Goal: Task Accomplishment & Management: Manage account settings

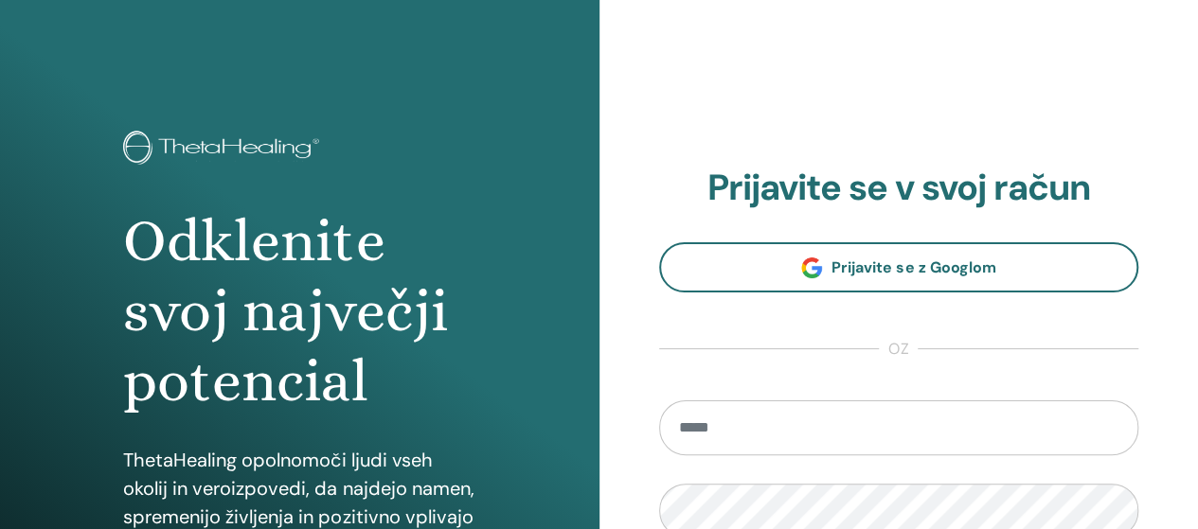
click at [739, 435] on input "email" at bounding box center [899, 428] width 480 height 55
type input "**********"
click at [699, 474] on form "**********" at bounding box center [899, 534] width 480 height 266
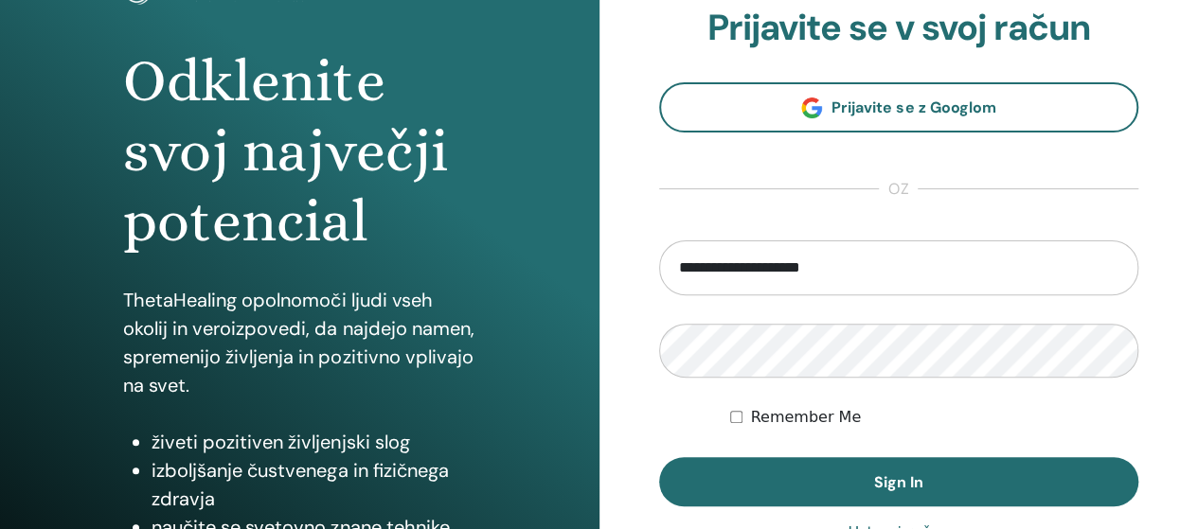
scroll to position [189, 0]
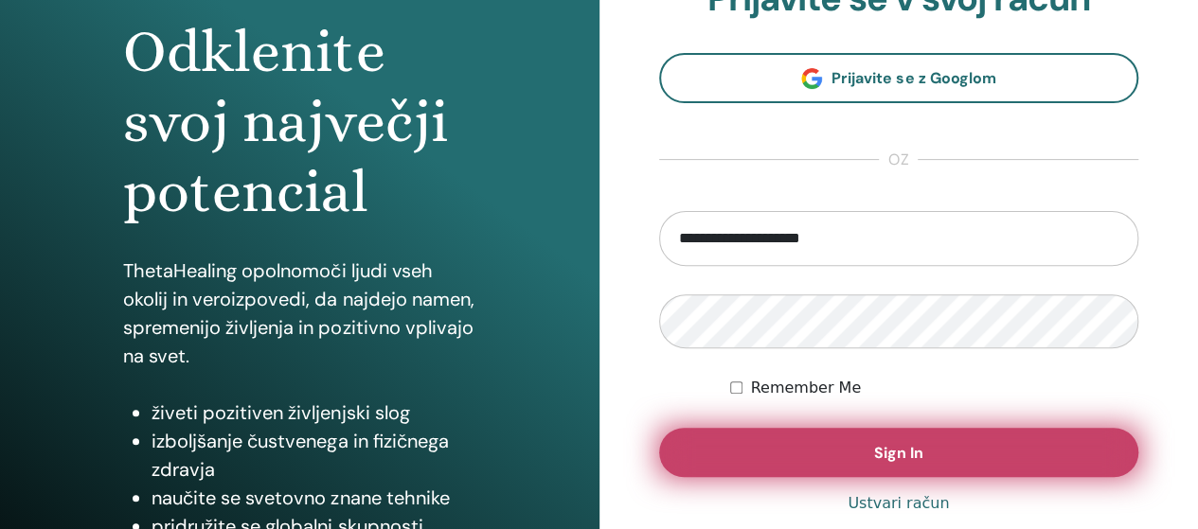
click at [920, 455] on span "Sign In" at bounding box center [898, 453] width 49 height 20
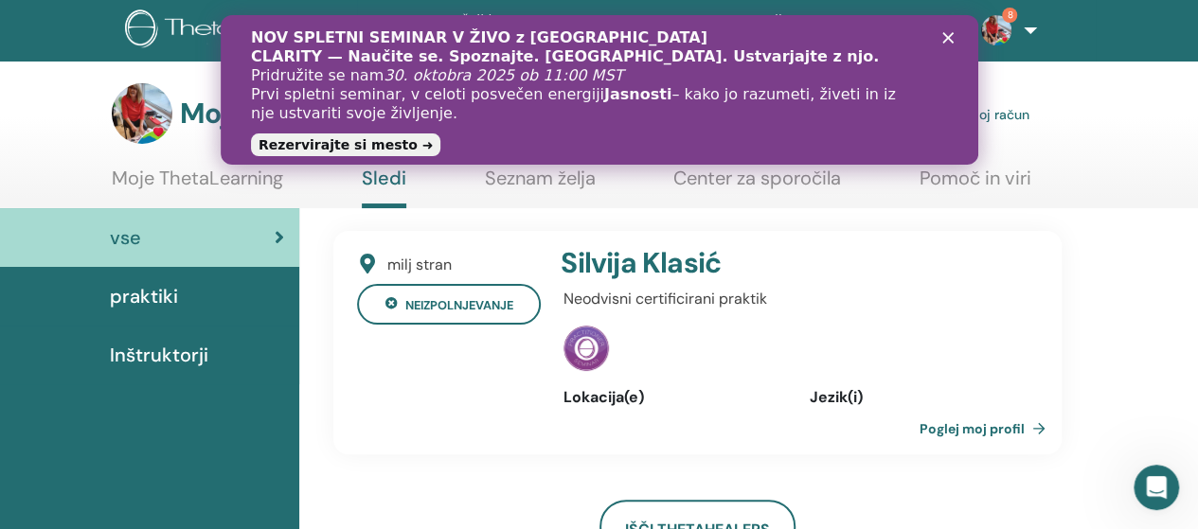
click at [353, 145] on font "Rezervirajte si mesto ➜" at bounding box center [345, 144] width 174 height 15
click at [347, 145] on font "Rezervirajte si mesto ➜" at bounding box center [345, 144] width 174 height 15
click at [946, 33] on icon "Zapri" at bounding box center [946, 37] width 11 height 11
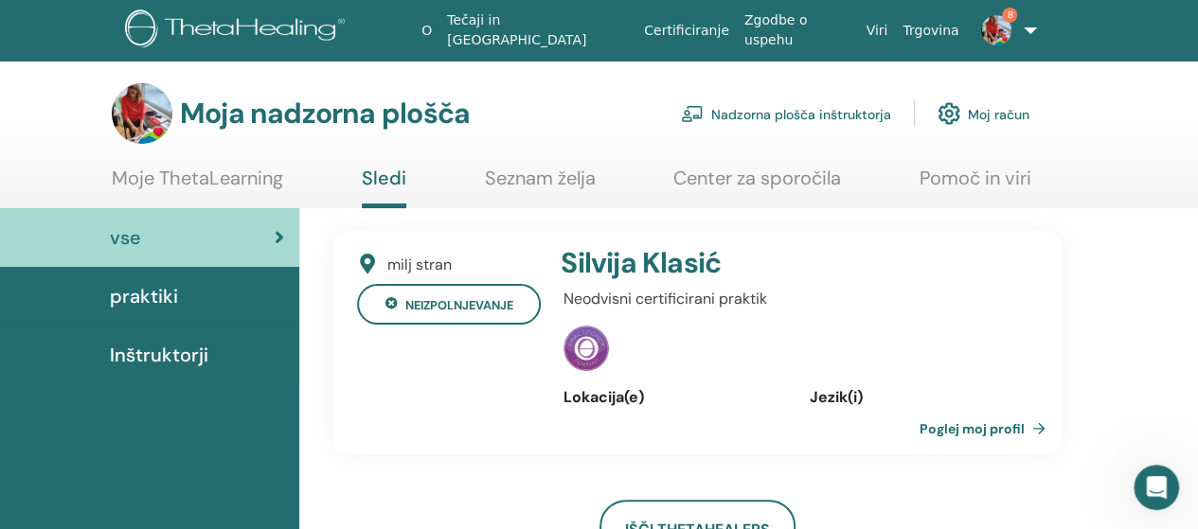
click at [810, 122] on link "Nadzorna plošča inštruktorja" at bounding box center [786, 114] width 210 height 42
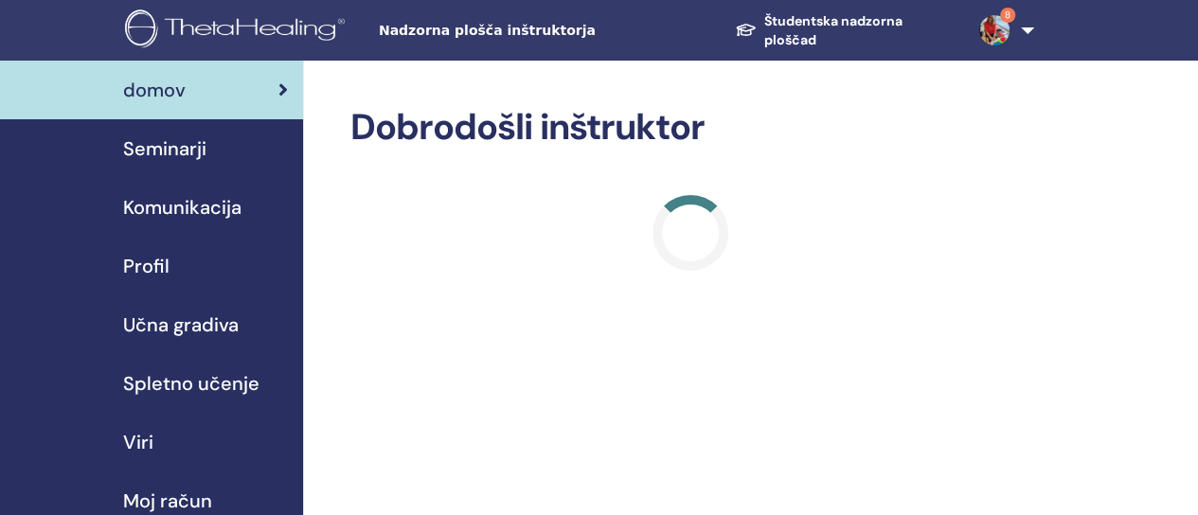
click at [181, 149] on font "Seminarji" at bounding box center [164, 148] width 83 height 25
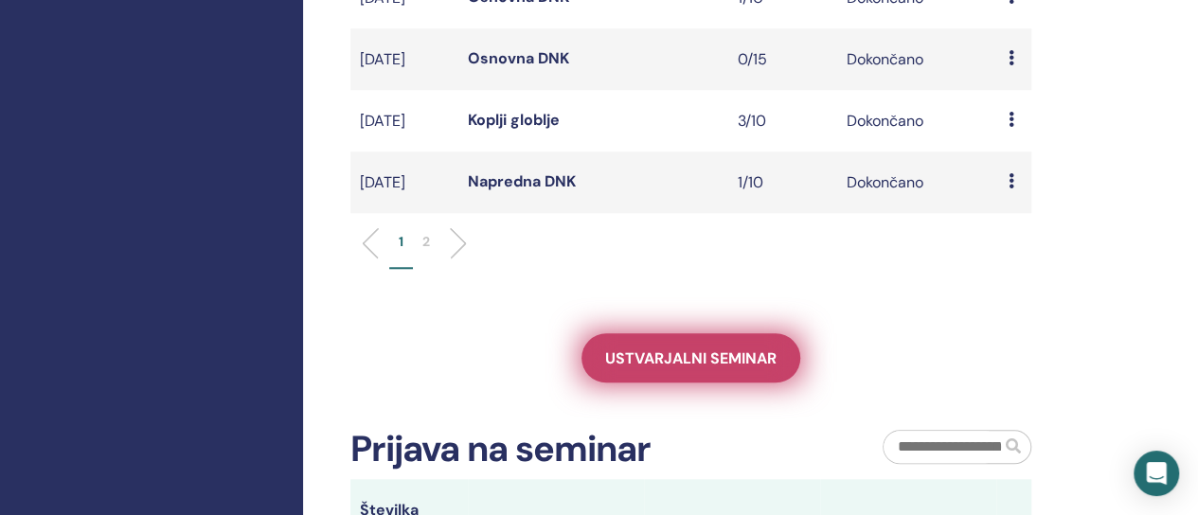
scroll to position [852, 0]
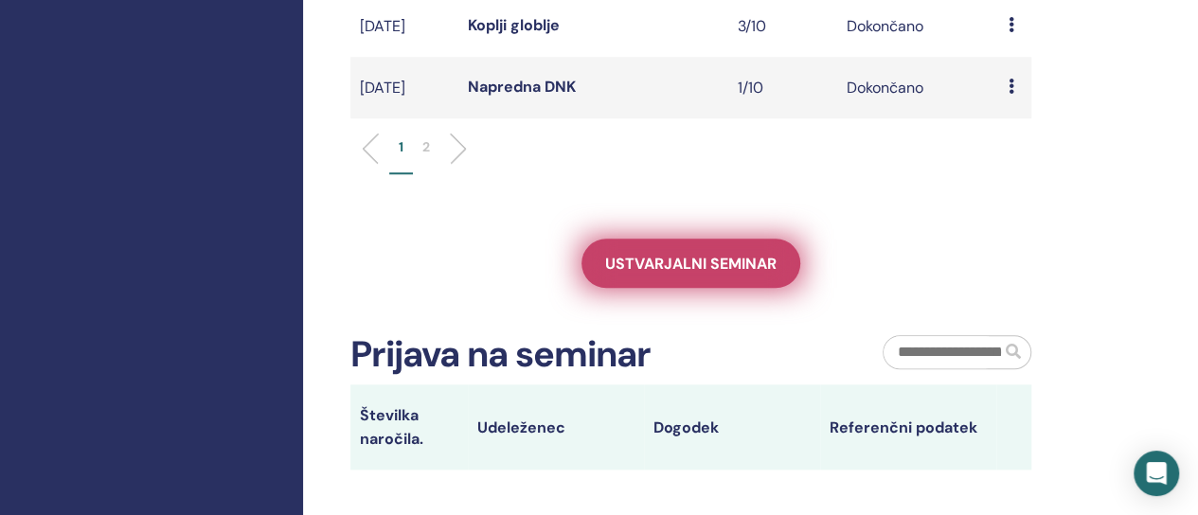
click at [692, 274] on font "Ustvarjalni seminar" at bounding box center [690, 264] width 171 height 20
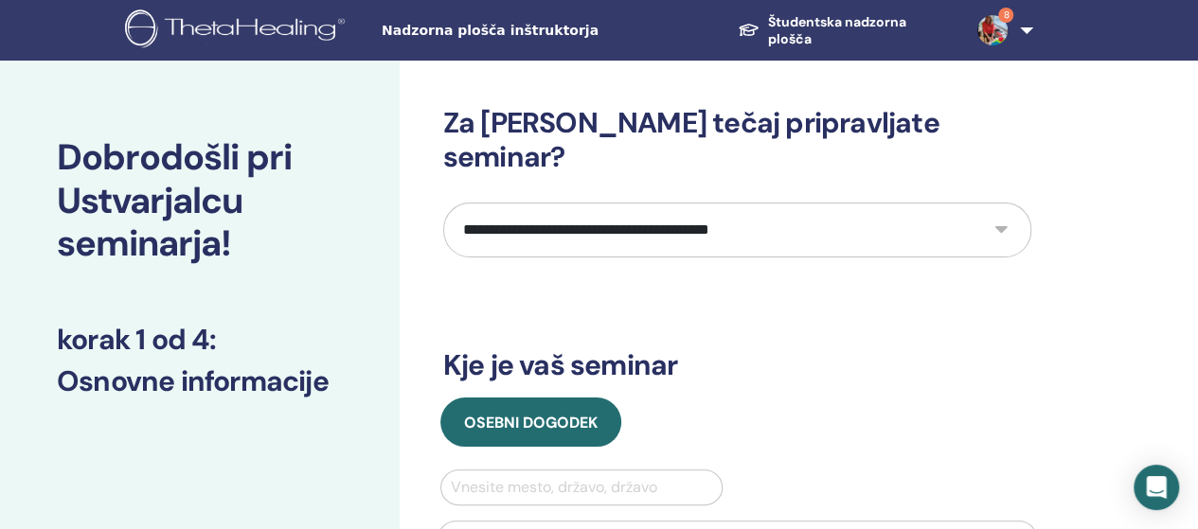
click at [1000, 203] on select "**********" at bounding box center [737, 230] width 588 height 55
select select "**"
click at [443, 203] on select "**********" at bounding box center [737, 230] width 588 height 55
click at [508, 475] on div at bounding box center [582, 488] width 262 height 27
type input "***"
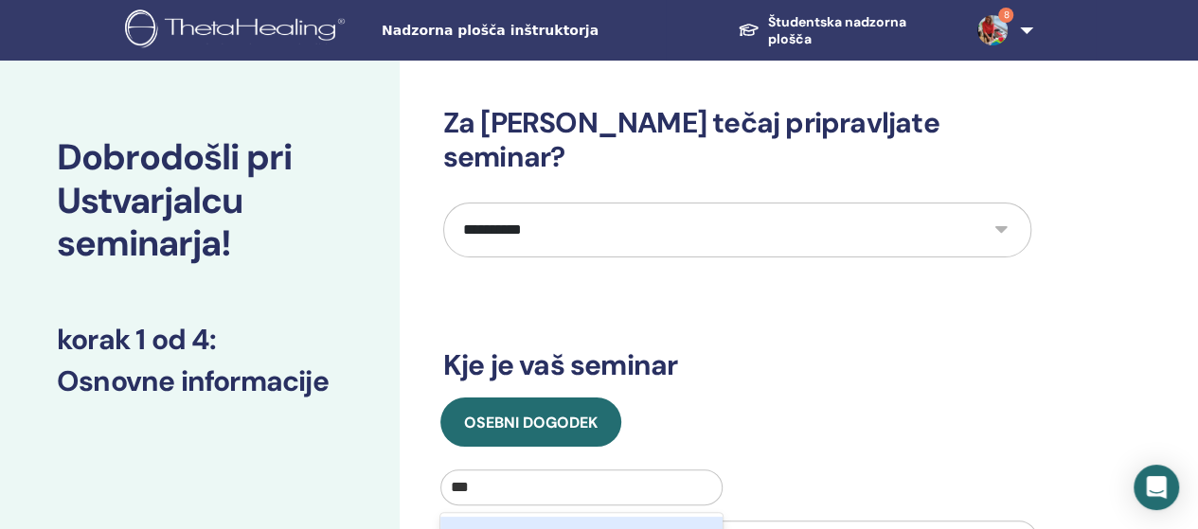
click at [476, 517] on div "Slovenija" at bounding box center [581, 536] width 283 height 38
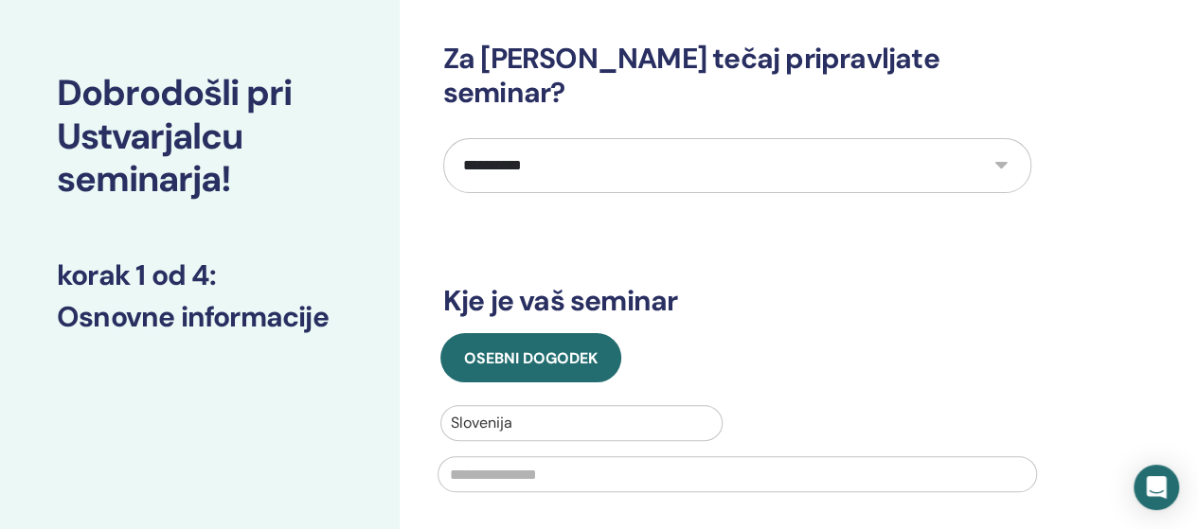
scroll to position [95, 0]
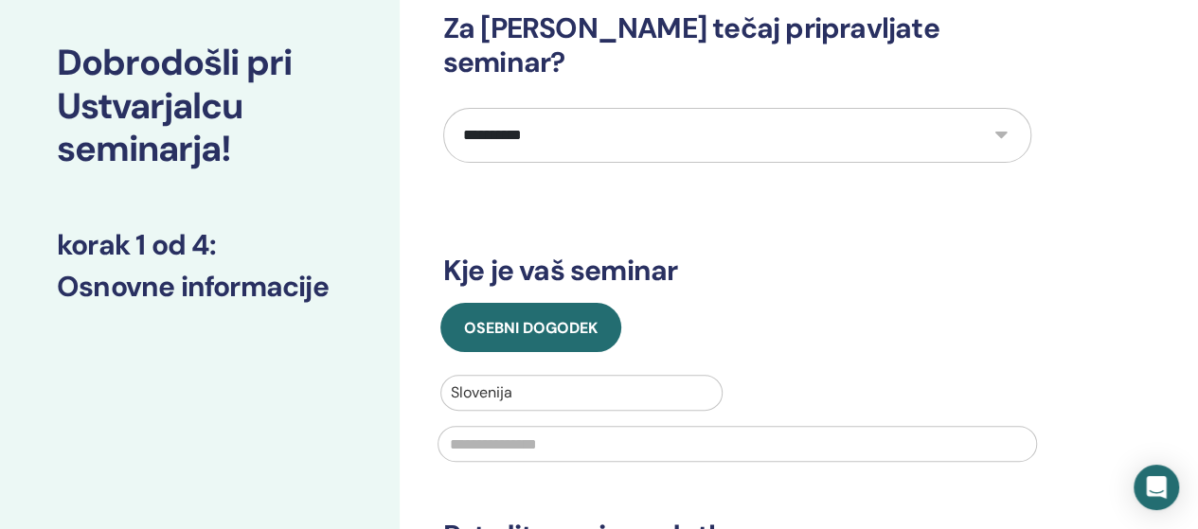
click at [488, 426] on input "text" at bounding box center [738, 444] width 600 height 36
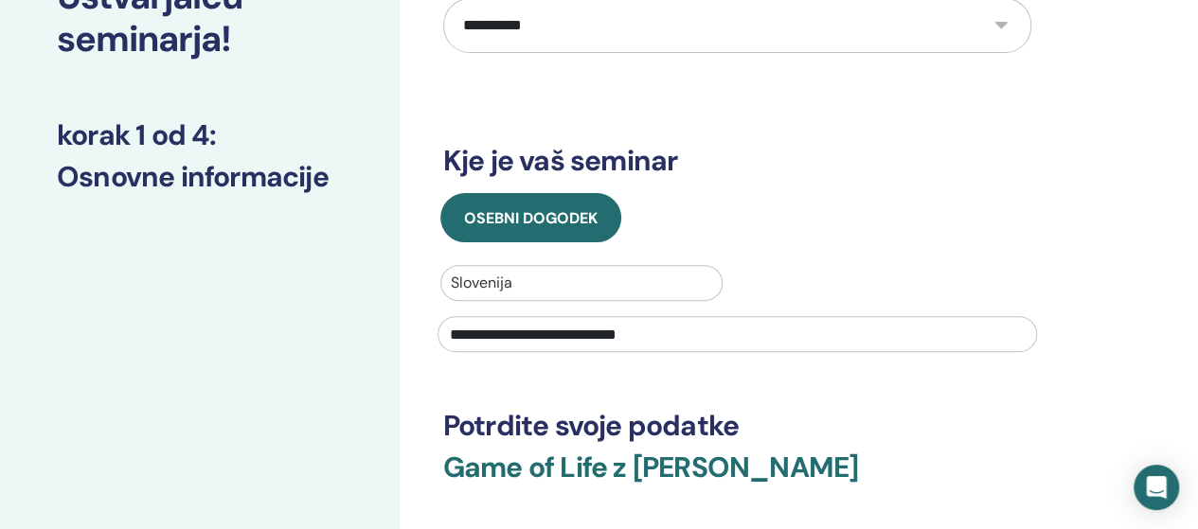
scroll to position [379, 0]
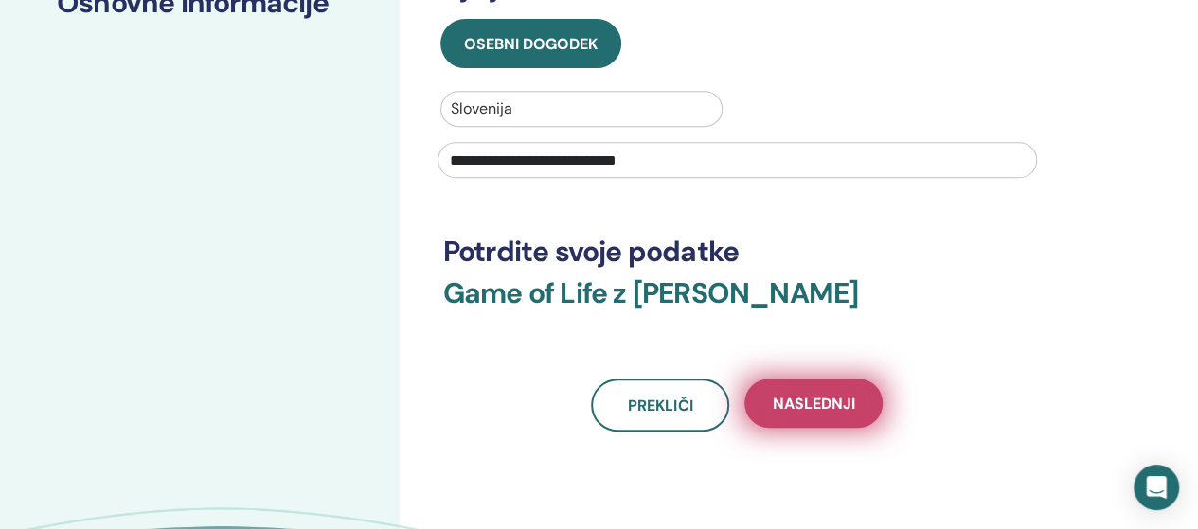
type input "**********"
click at [844, 394] on span "Naslednji" at bounding box center [814, 404] width 82 height 20
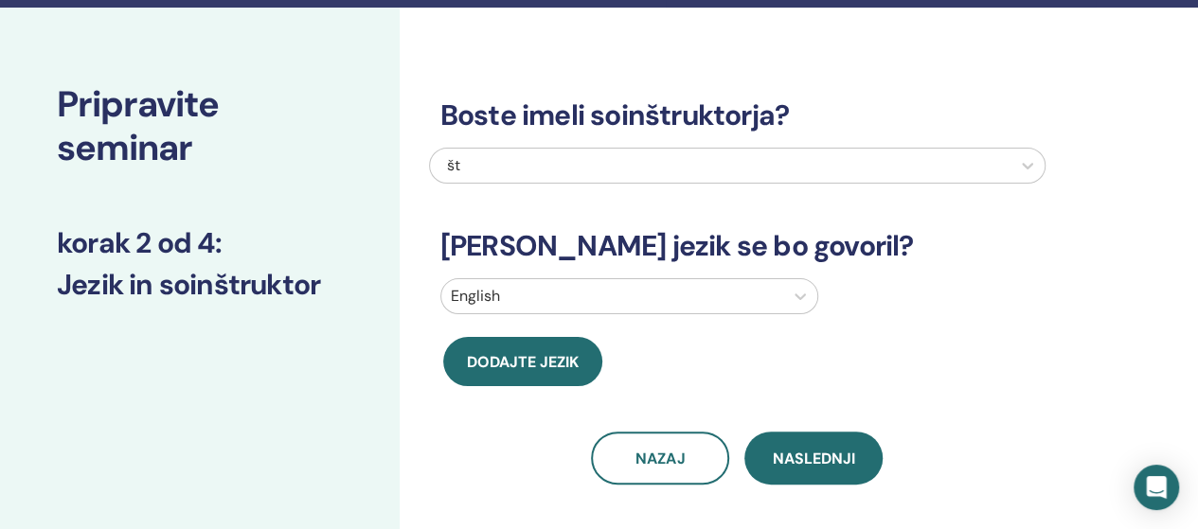
scroll to position [0, 0]
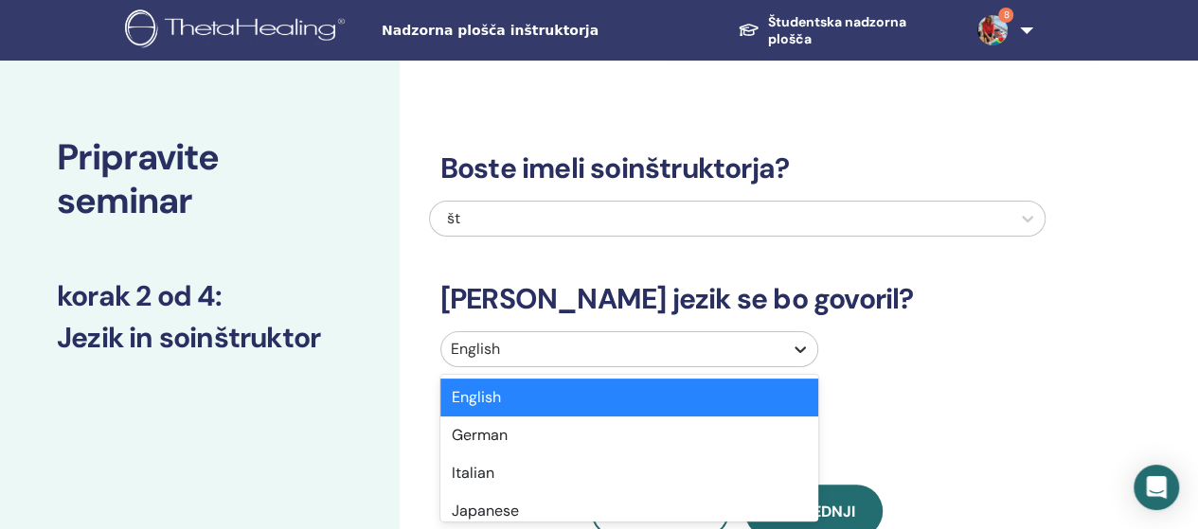
click at [799, 344] on icon at bounding box center [800, 349] width 19 height 19
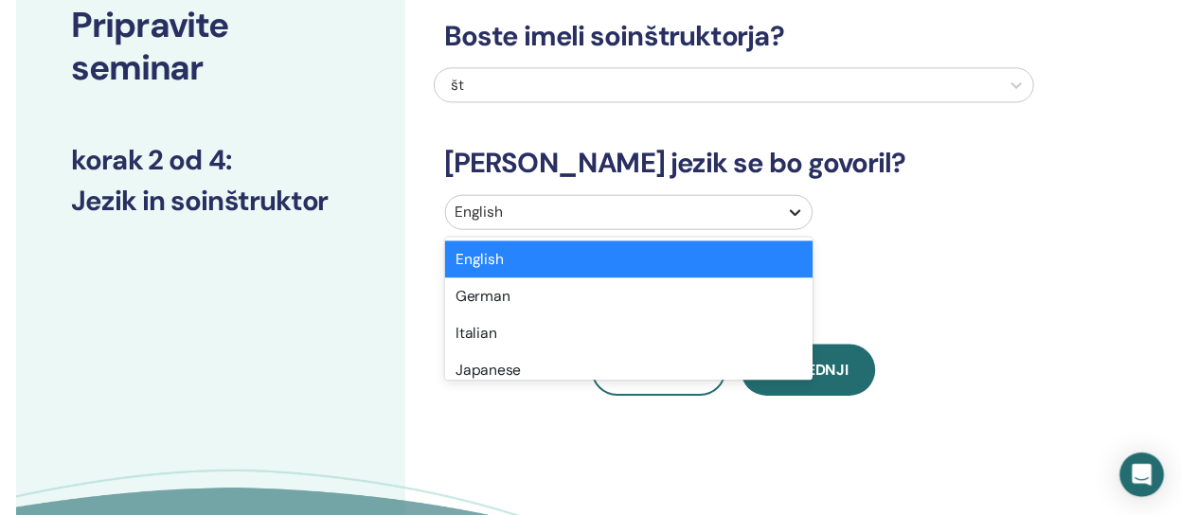
scroll to position [137, 0]
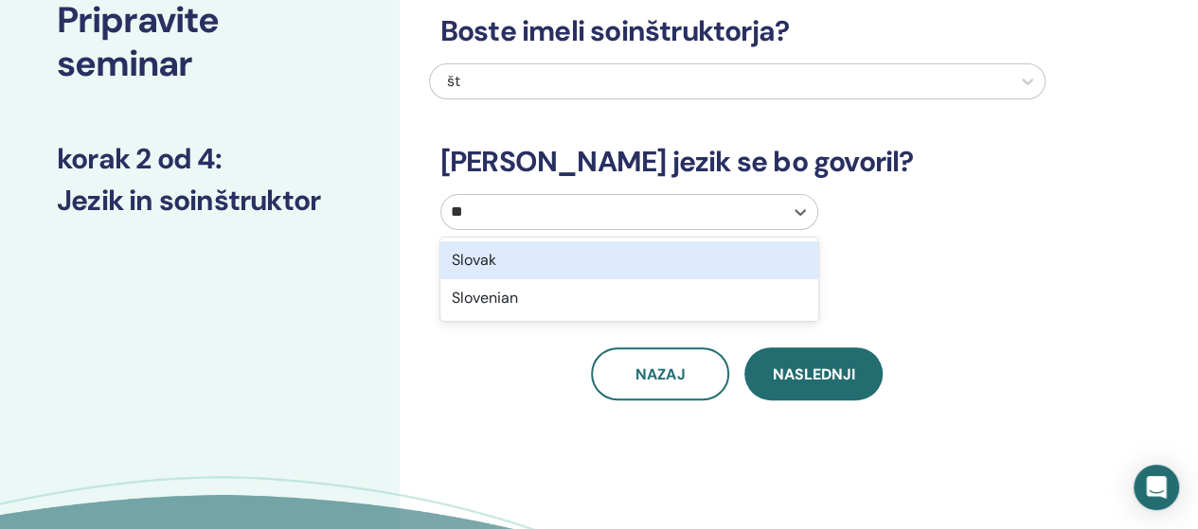
type input "***"
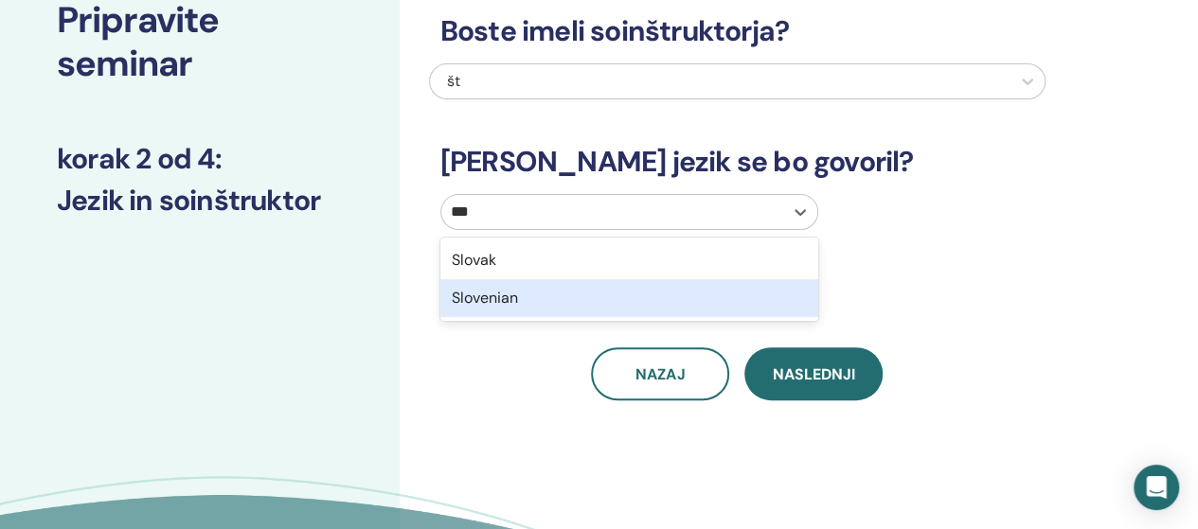
click at [481, 296] on div "Slovenian" at bounding box center [629, 298] width 378 height 38
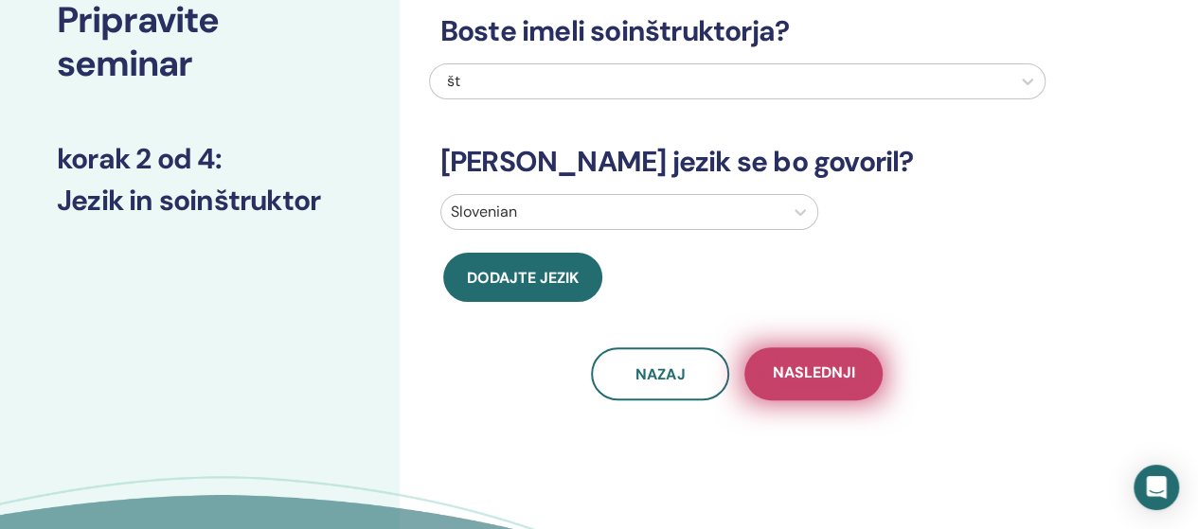
click at [786, 365] on span "Naslednji" at bounding box center [814, 375] width 82 height 24
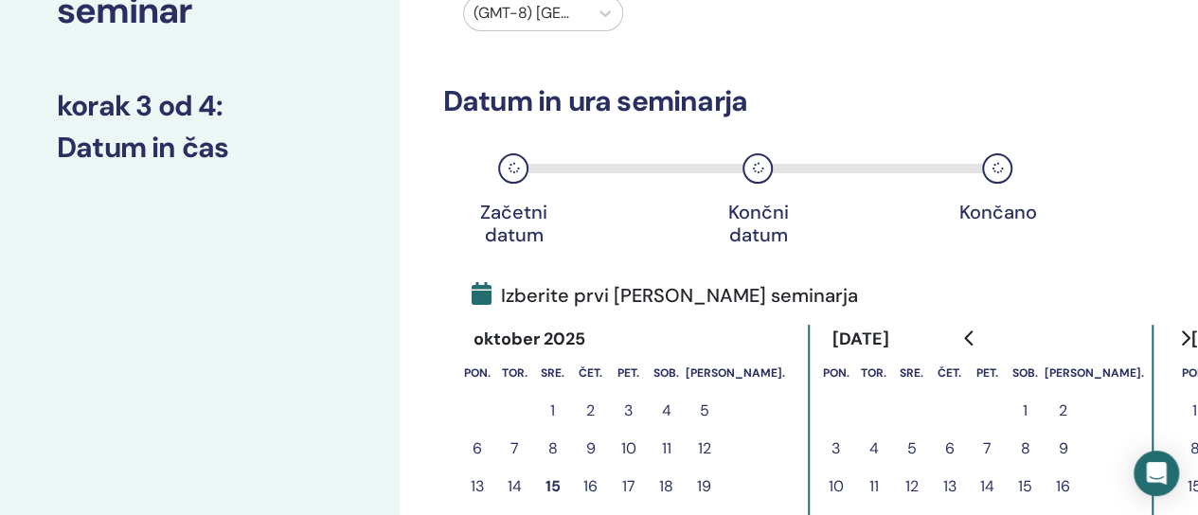
scroll to position [327, 0]
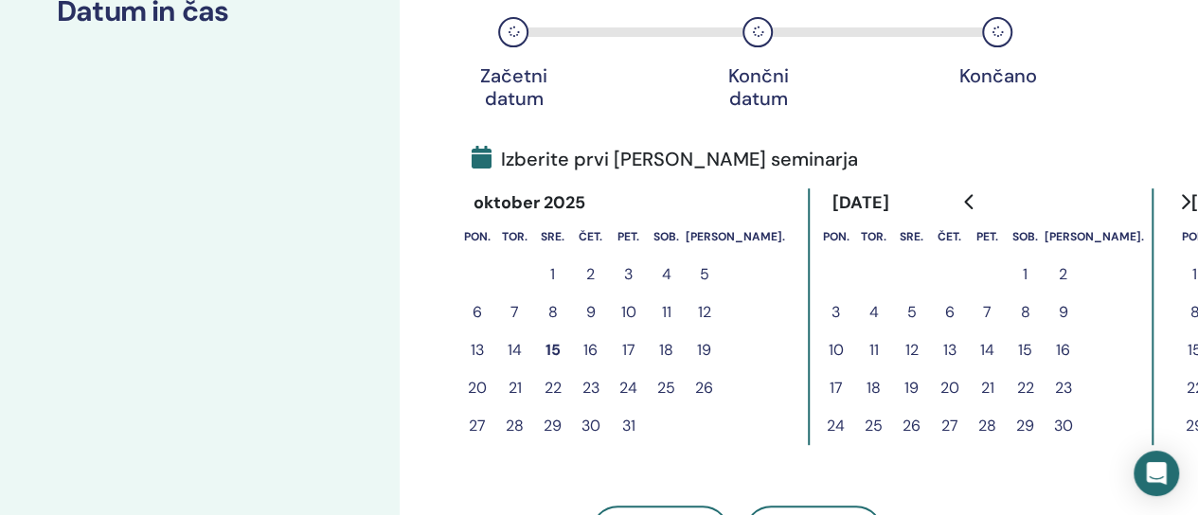
click at [590, 349] on button "16" at bounding box center [591, 350] width 38 height 38
click at [591, 344] on button "16" at bounding box center [591, 350] width 38 height 38
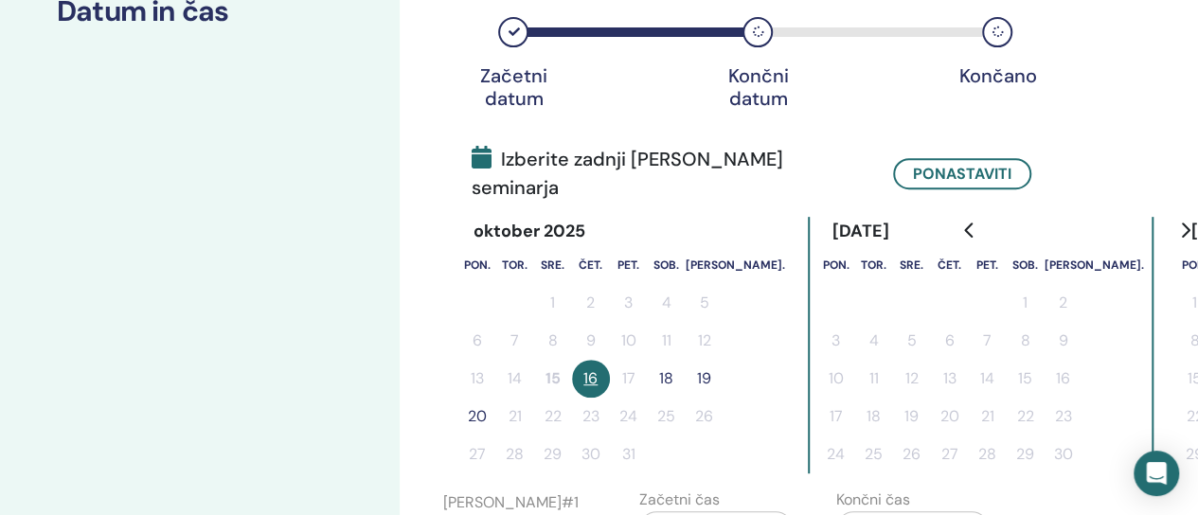
click at [668, 360] on button "18" at bounding box center [667, 379] width 38 height 38
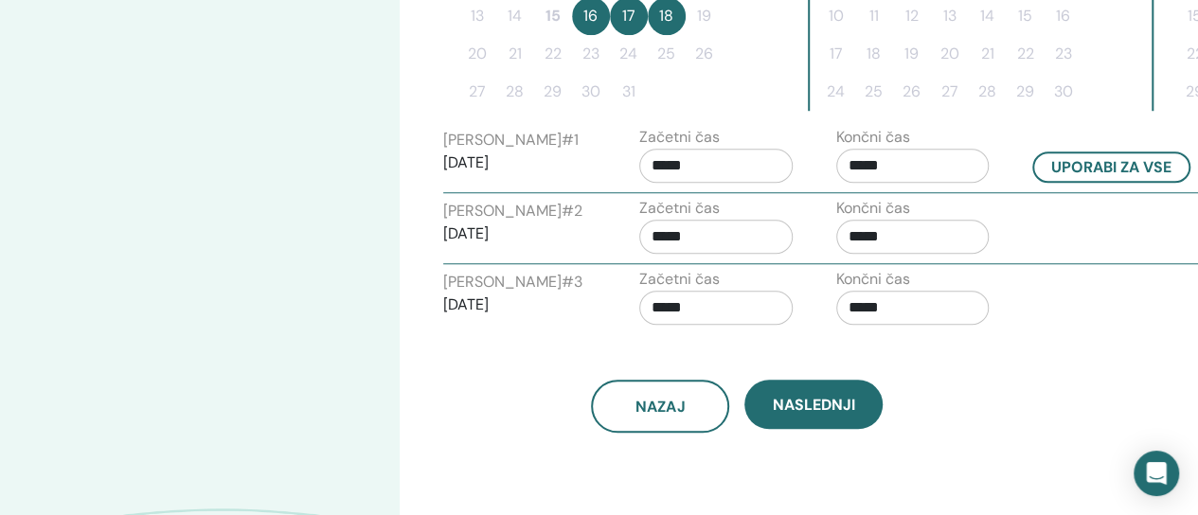
scroll to position [706, 0]
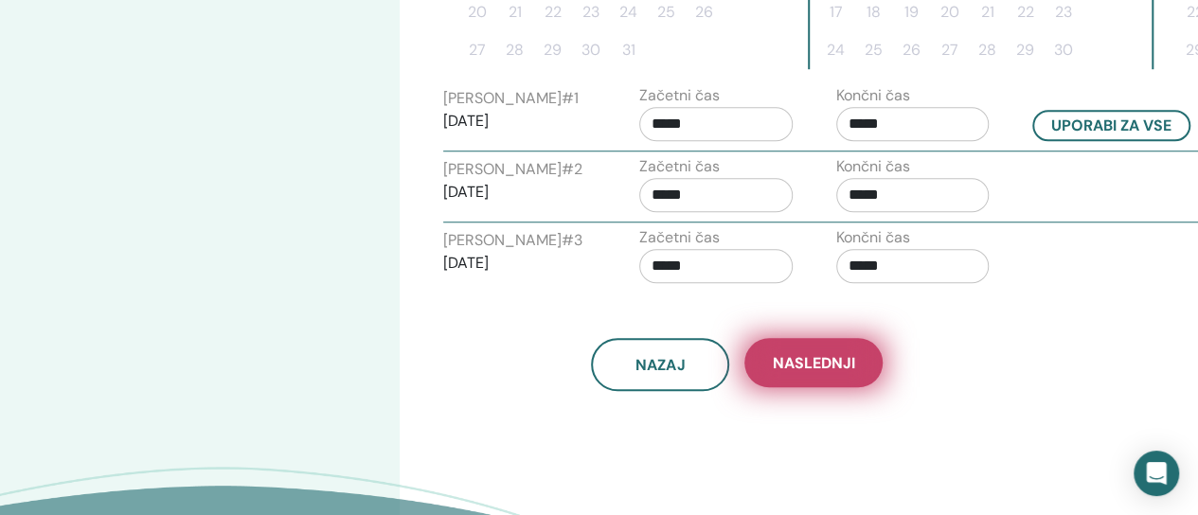
click at [830, 369] on span "Naslednji" at bounding box center [814, 363] width 82 height 20
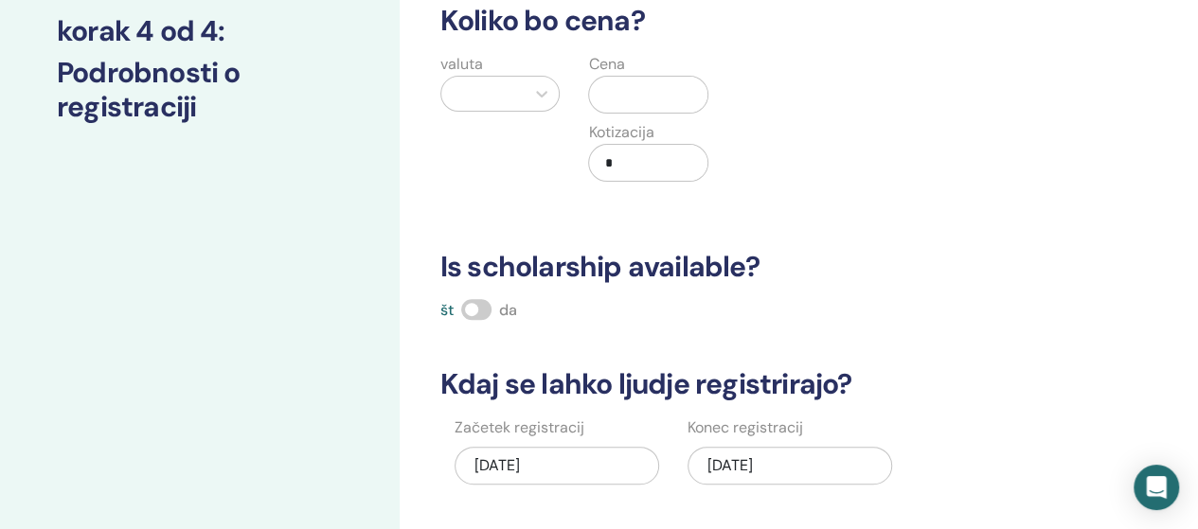
scroll to position [232, 0]
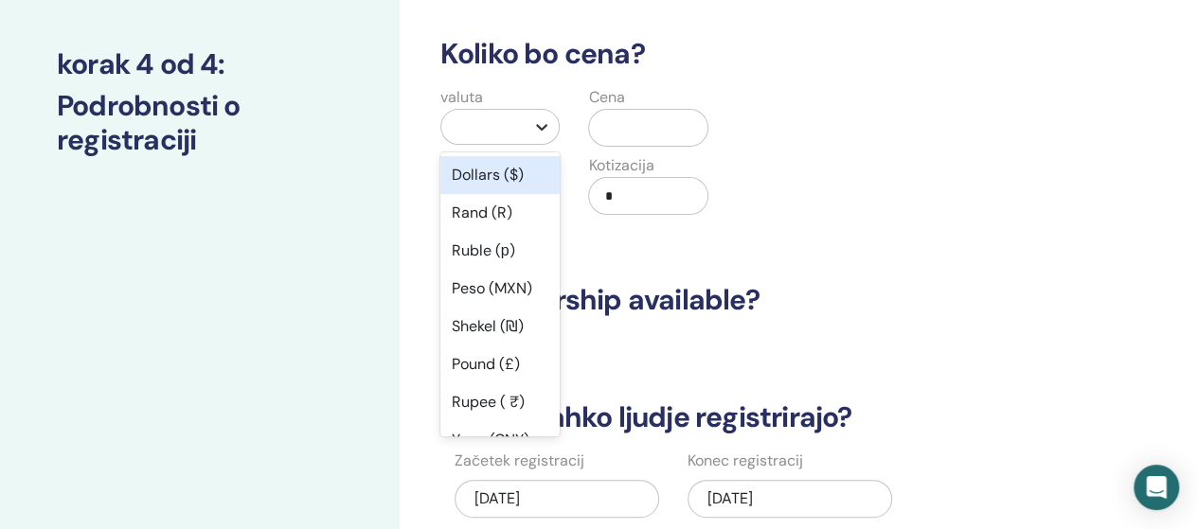
click at [545, 122] on icon at bounding box center [541, 126] width 19 height 19
type input "**"
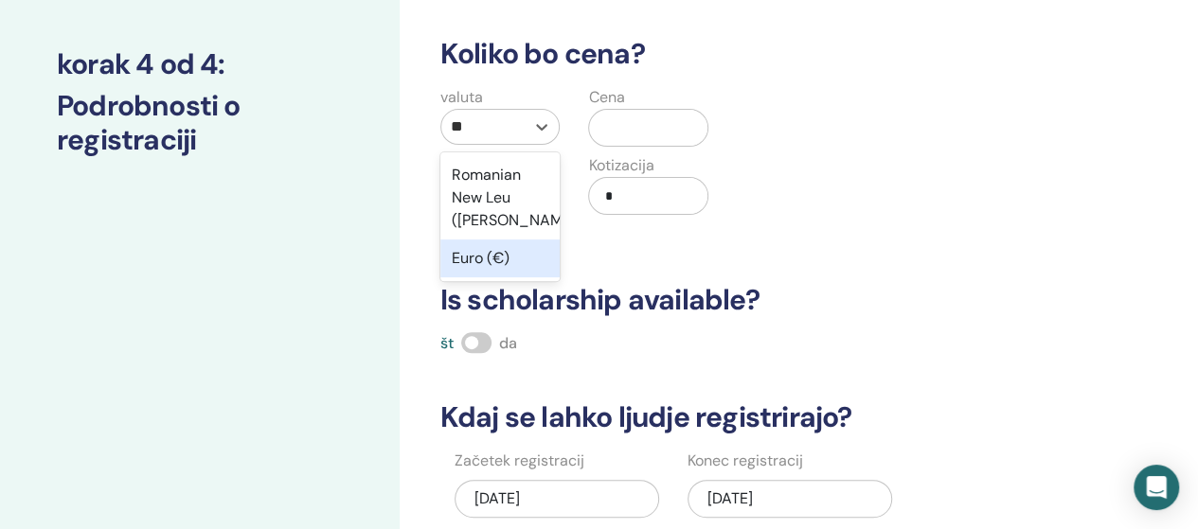
click at [466, 259] on div "Euro (€)" at bounding box center [500, 259] width 120 height 38
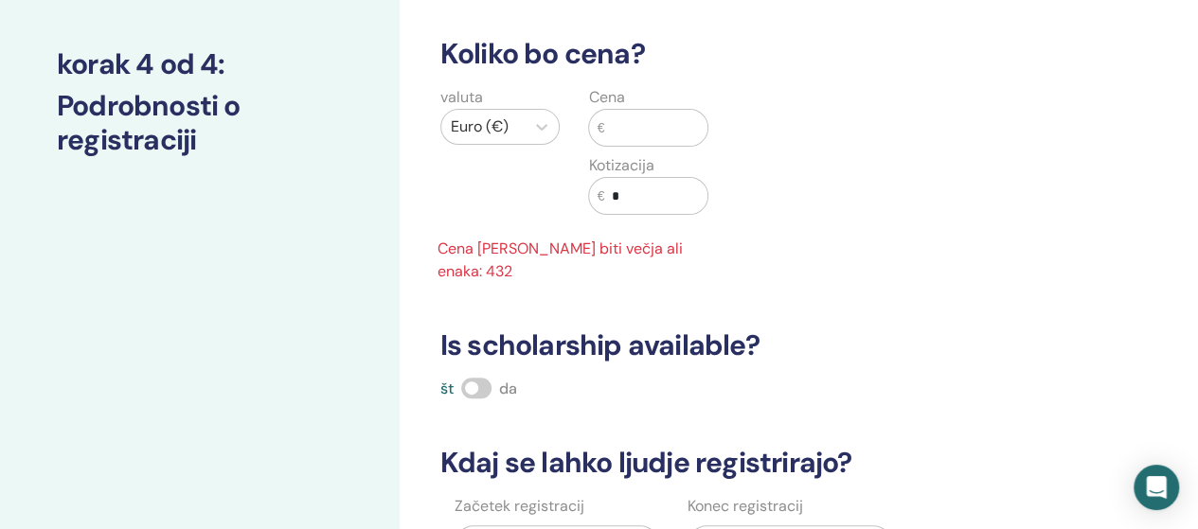
click at [642, 128] on input "text" at bounding box center [655, 128] width 103 height 36
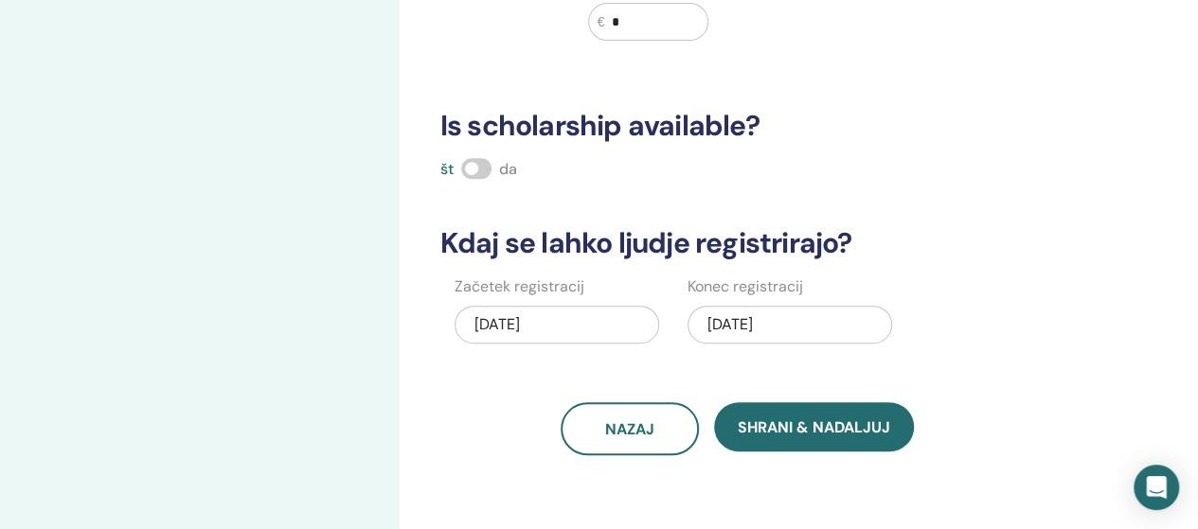
scroll to position [327, 0]
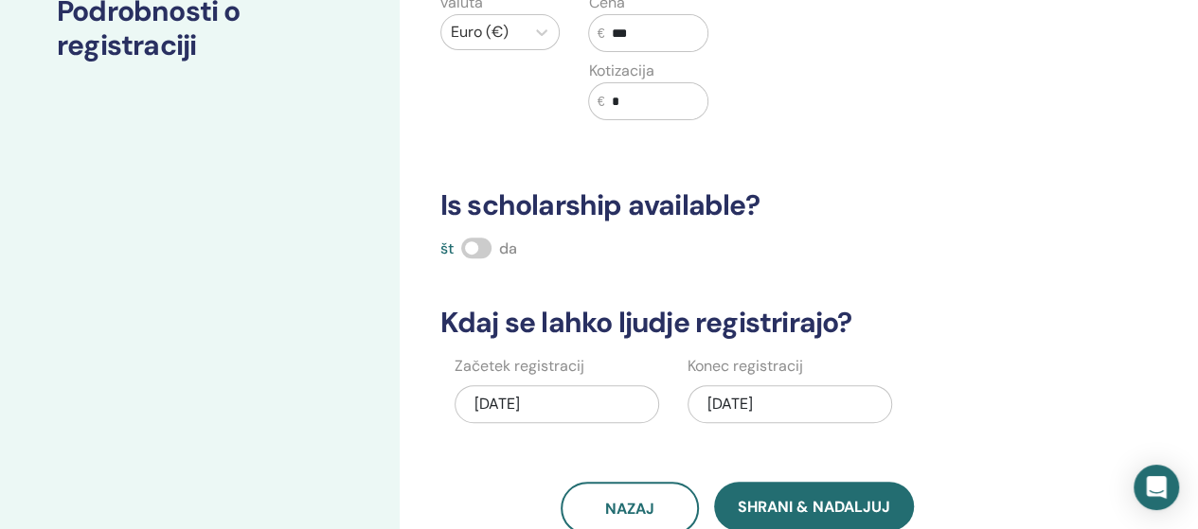
type input "***"
click at [478, 243] on span at bounding box center [476, 248] width 30 height 21
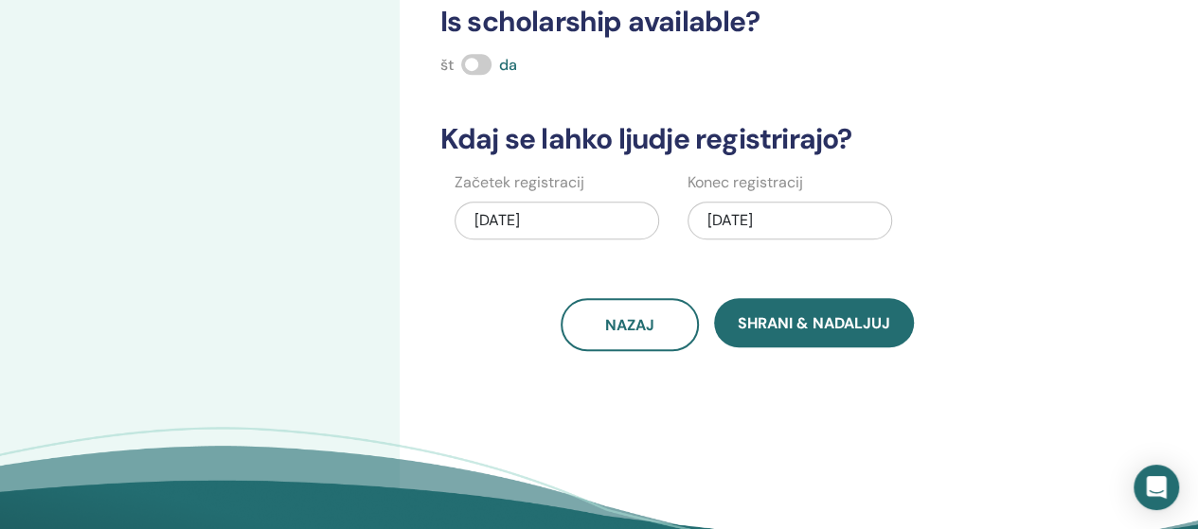
scroll to position [516, 0]
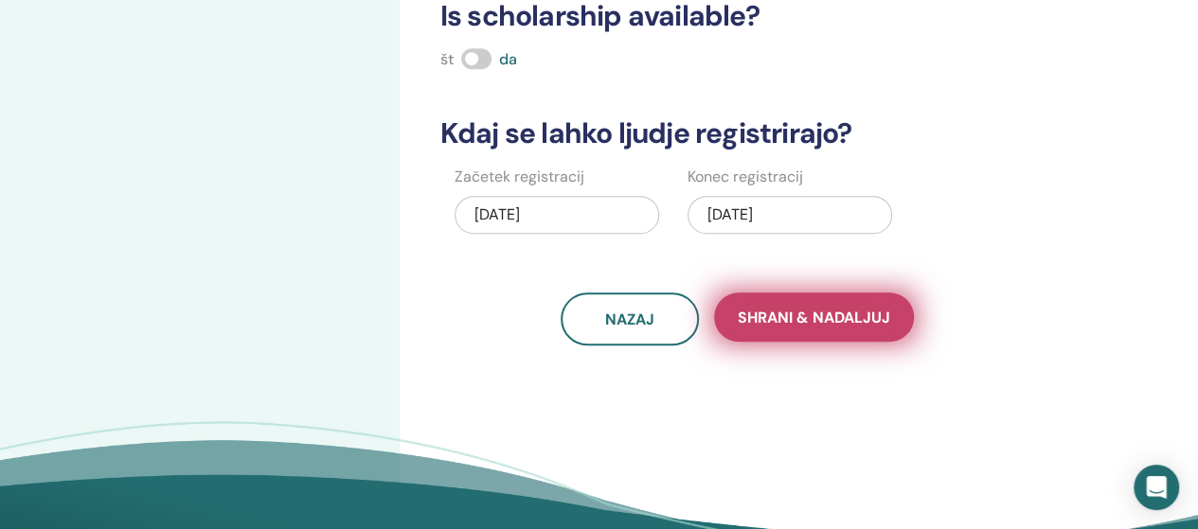
click at [843, 315] on span "Shrani & Nadaljuj" at bounding box center [814, 318] width 152 height 20
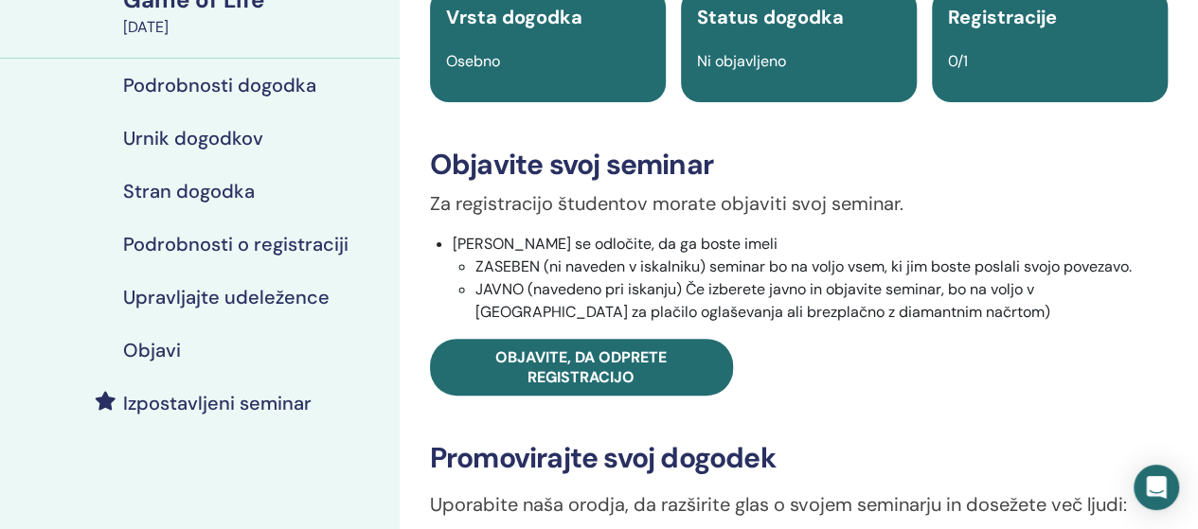
scroll to position [379, 0]
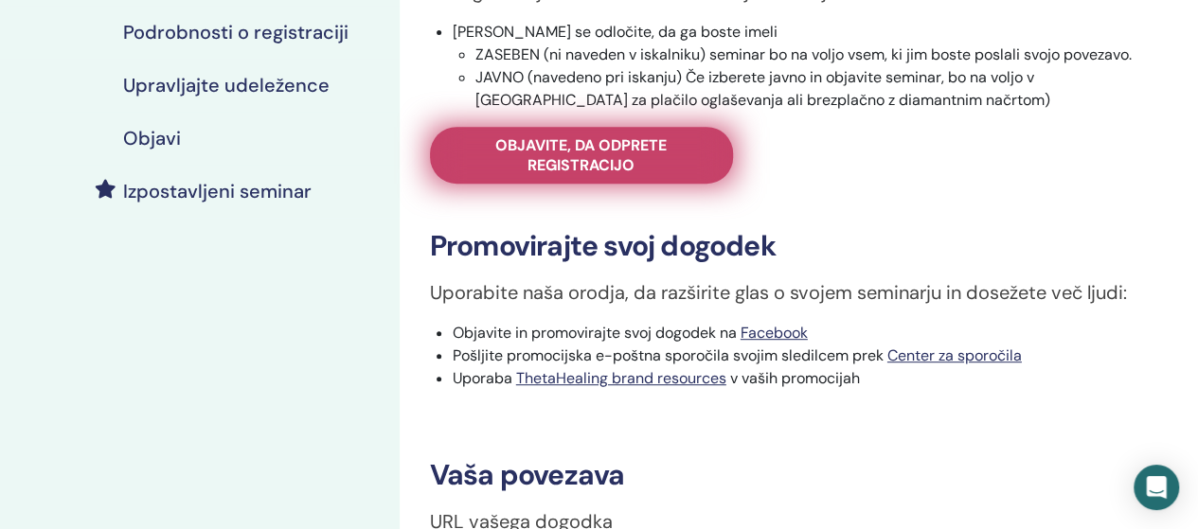
click at [587, 155] on span "Objavite, da odprete registracijo" at bounding box center [582, 155] width 256 height 40
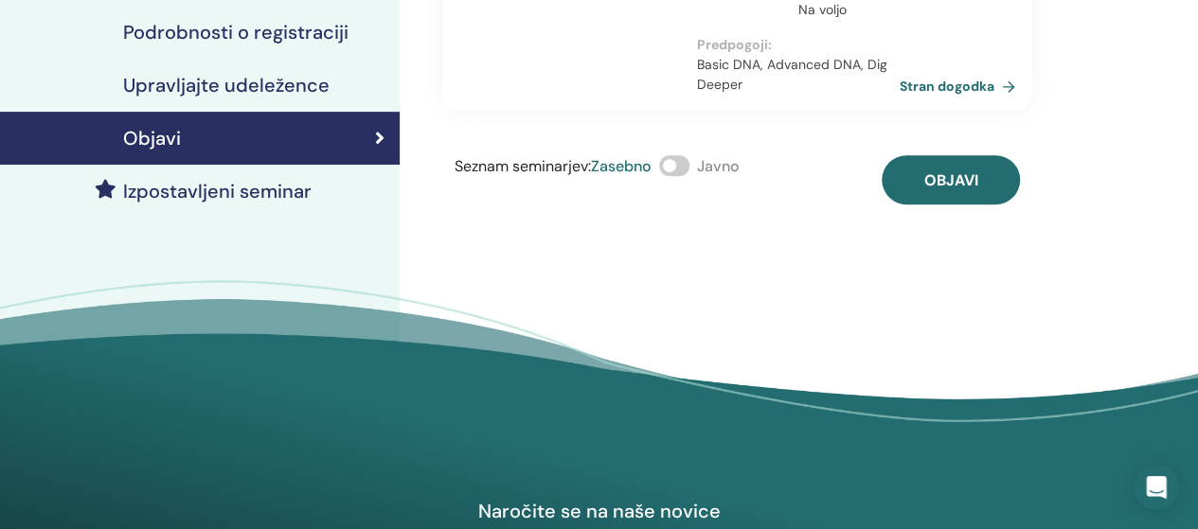
click at [684, 168] on span at bounding box center [674, 165] width 30 height 21
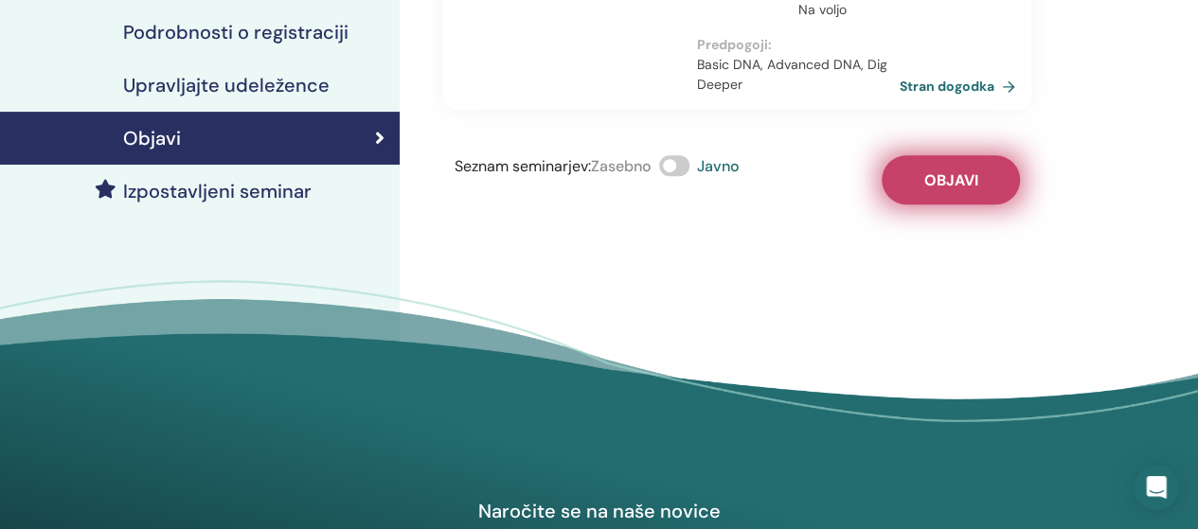
click at [963, 182] on span "Objavi" at bounding box center [950, 180] width 54 height 20
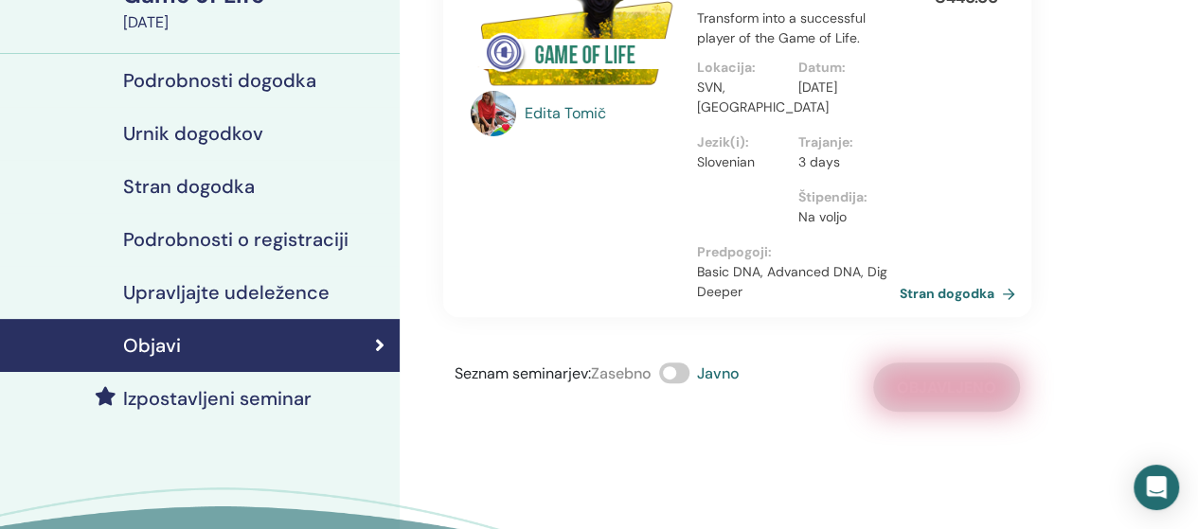
scroll to position [189, 0]
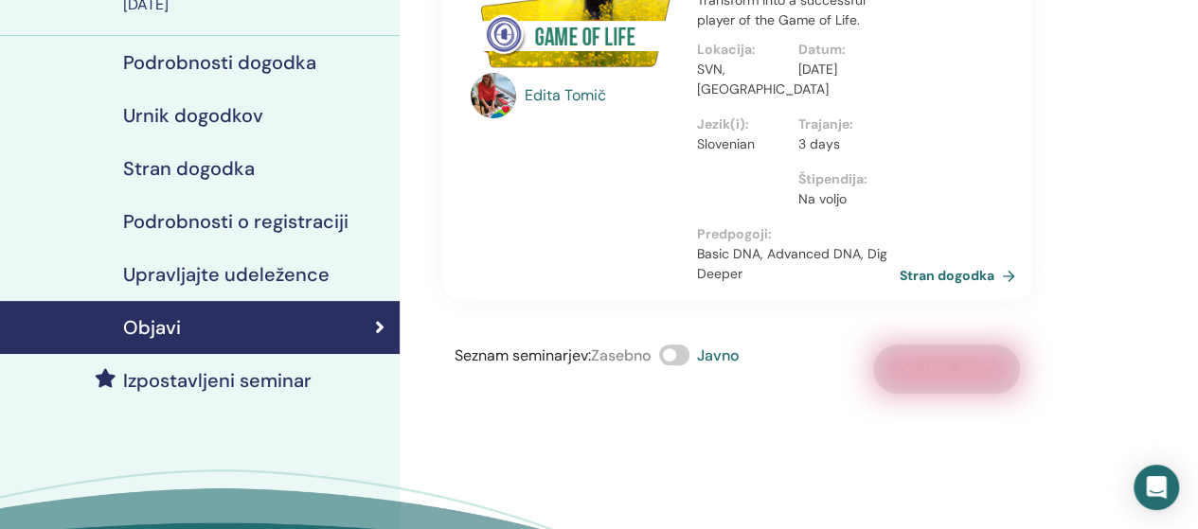
click at [229, 62] on h4 "Podrobnosti dogodka" at bounding box center [219, 62] width 193 height 23
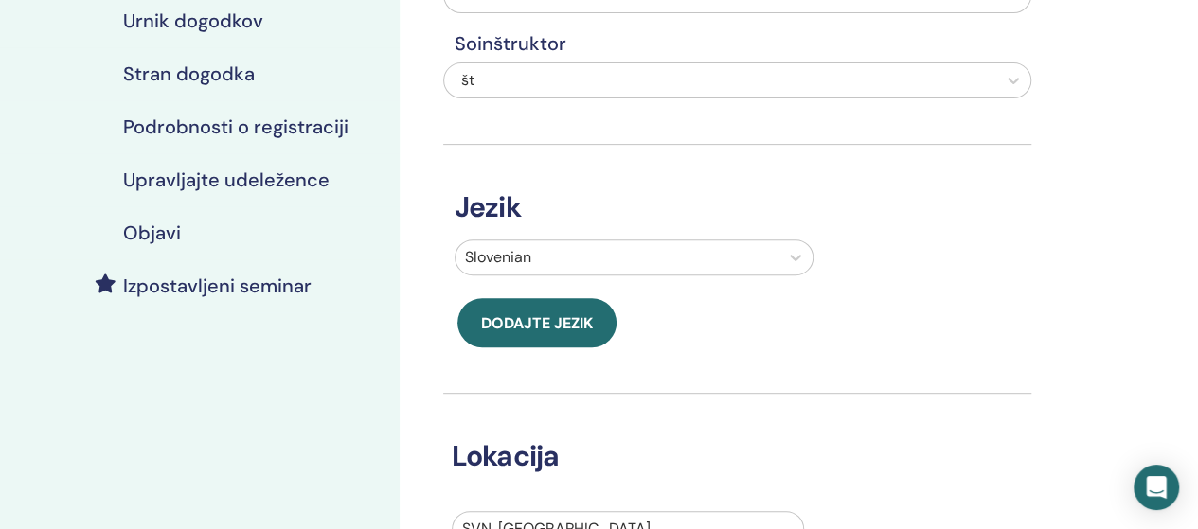
scroll to position [189, 0]
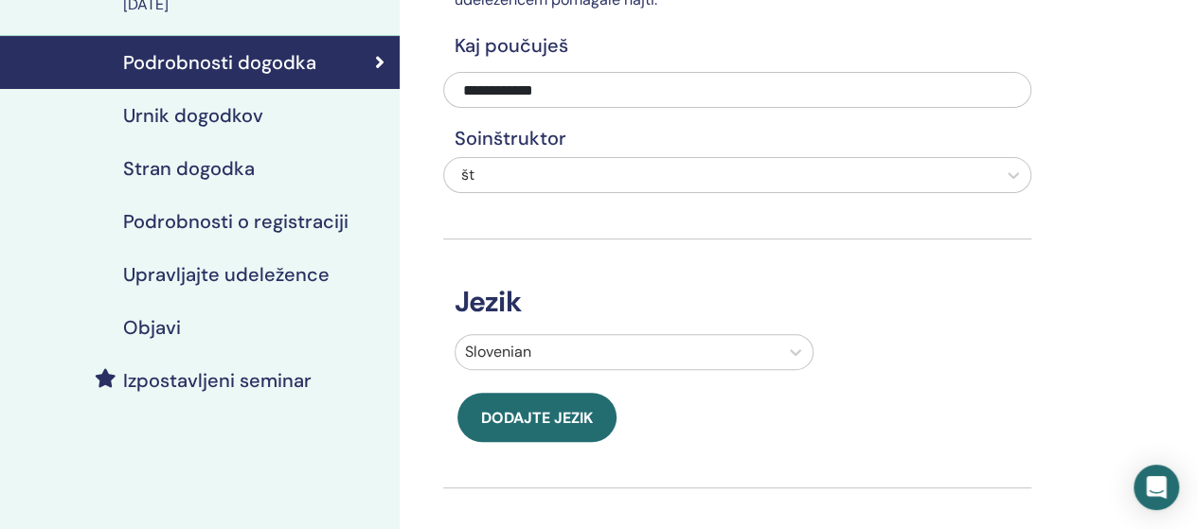
click at [202, 115] on h4 "Urnik dogodkov" at bounding box center [193, 115] width 140 height 23
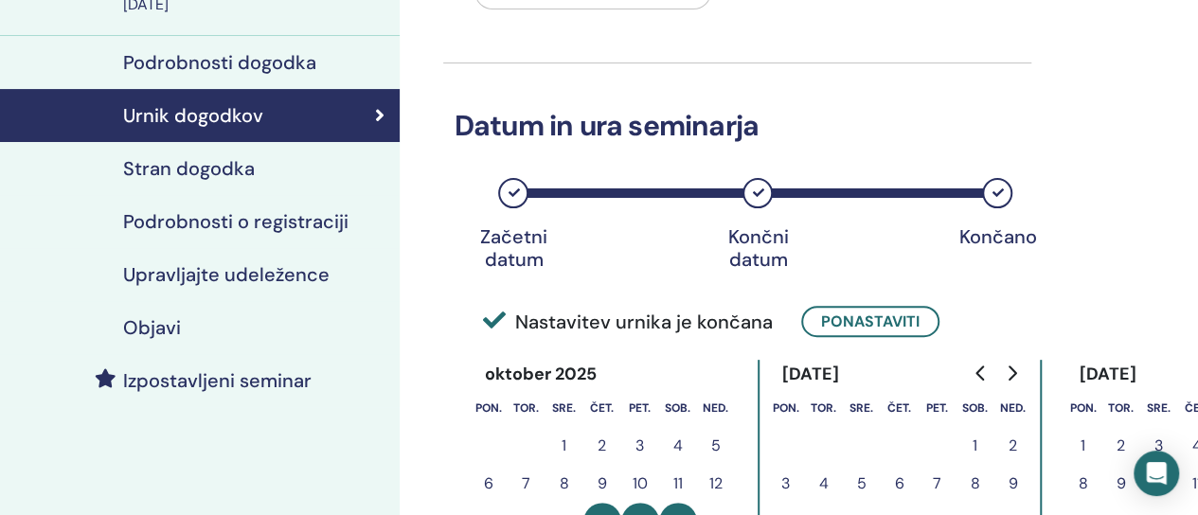
click at [251, 222] on h4 "Podrobnosti o registraciji" at bounding box center [235, 221] width 225 height 23
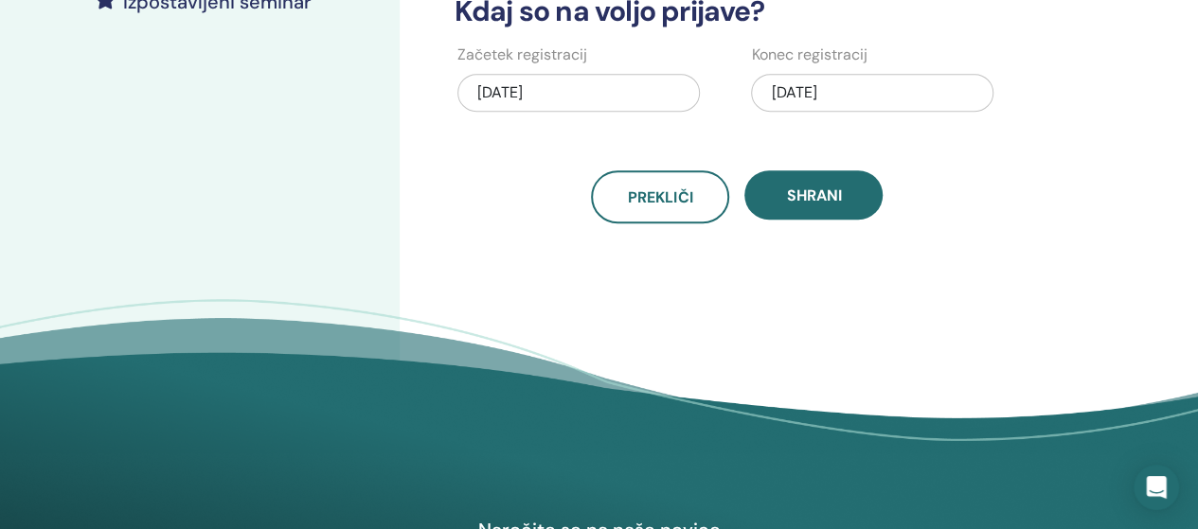
scroll to position [284, 0]
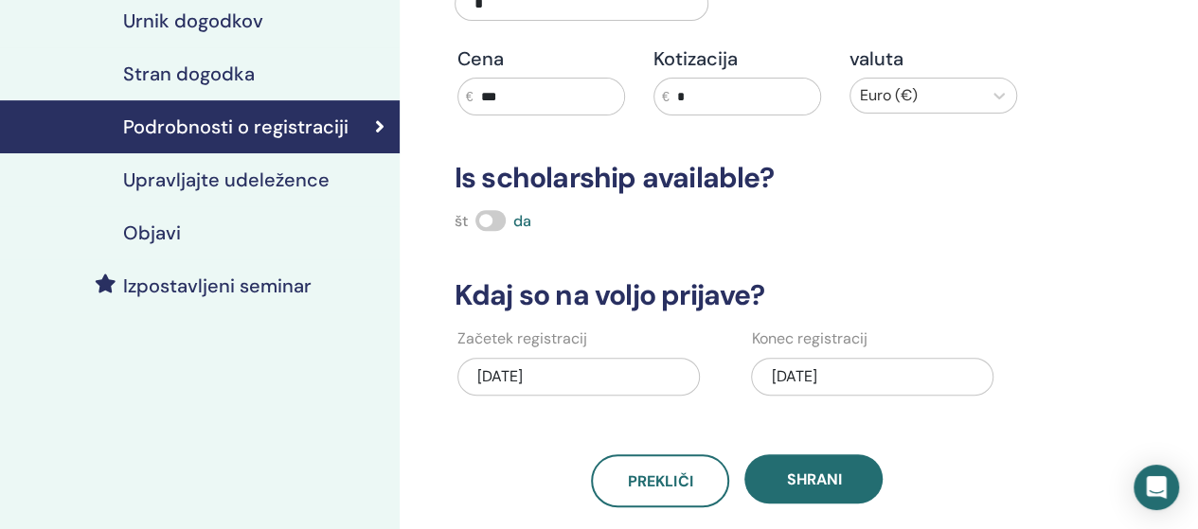
click at [292, 180] on h4 "Upravljajte udeležence" at bounding box center [226, 180] width 206 height 23
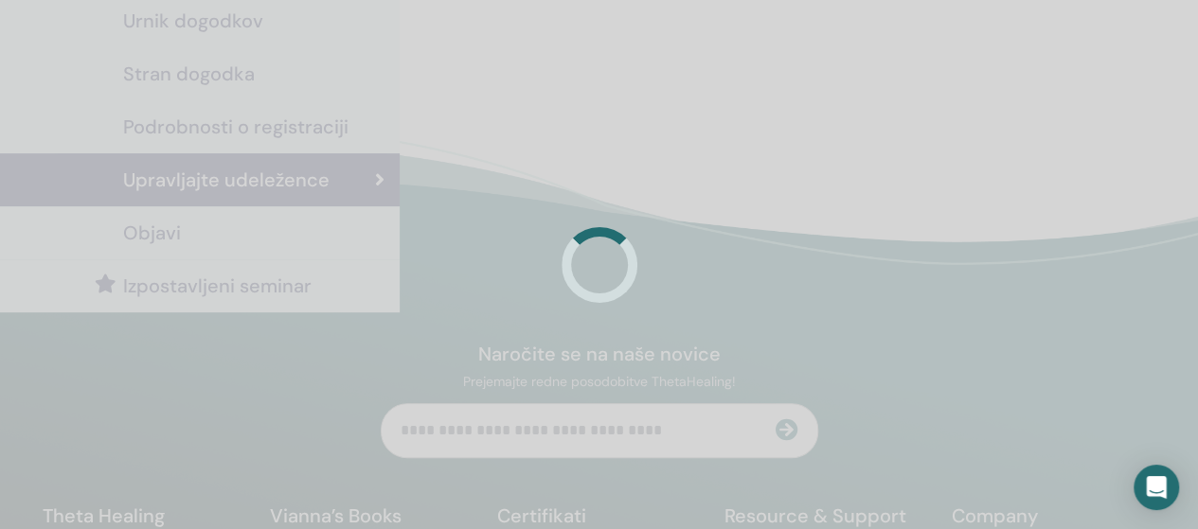
click at [292, 180] on div at bounding box center [599, 264] width 1198 height 529
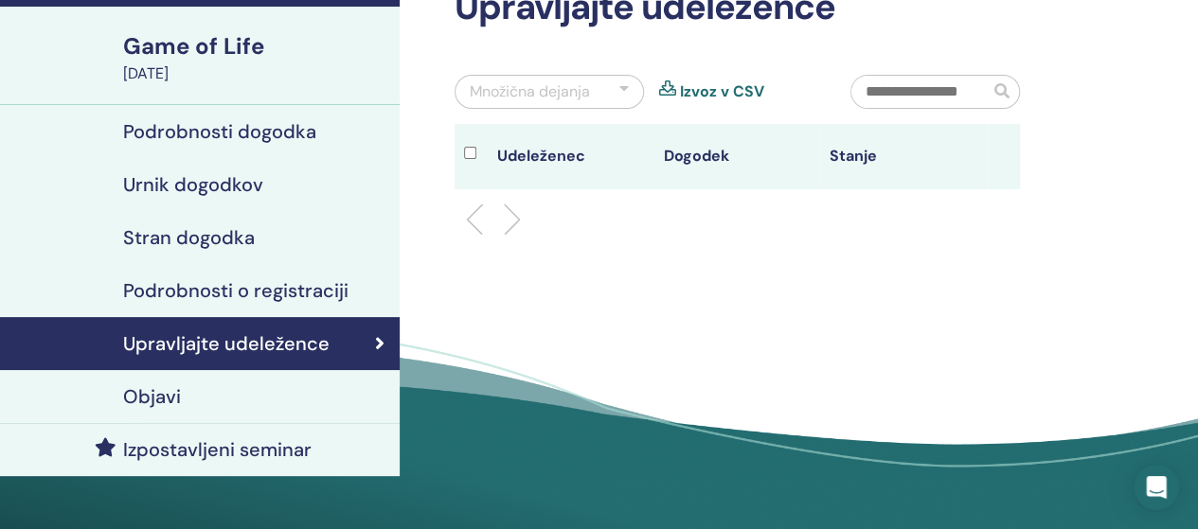
scroll to position [68, 0]
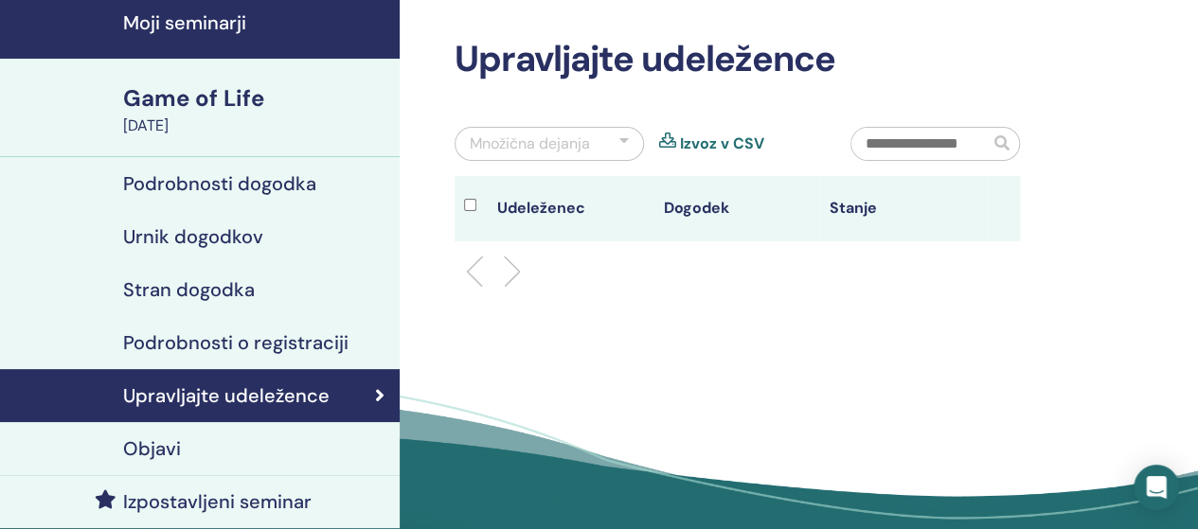
click at [177, 97] on div "Game of Life" at bounding box center [255, 98] width 265 height 32
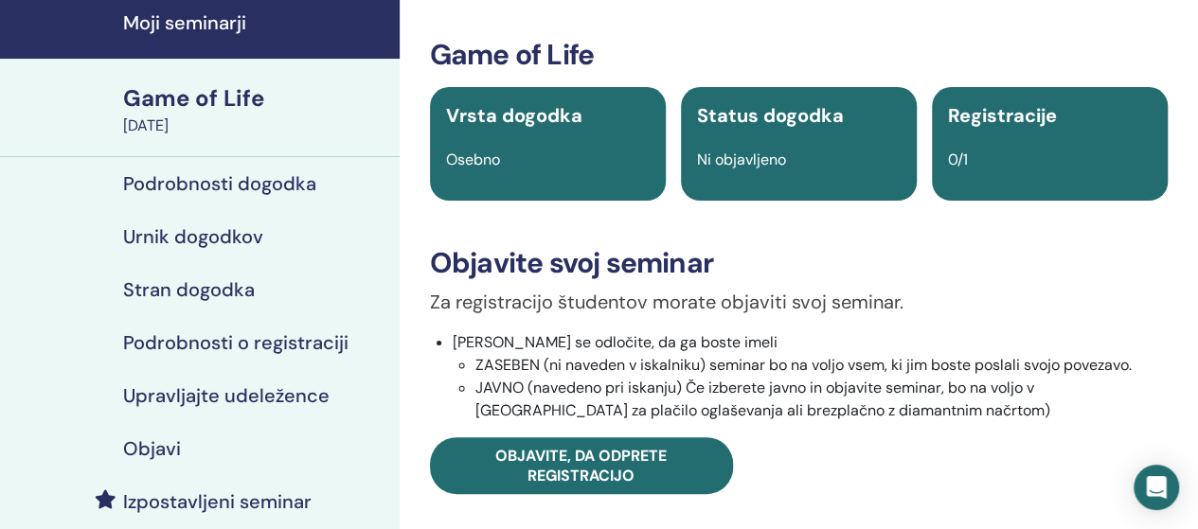
click at [844, 439] on div "Za registracijo študentov morate objaviti svoj seminar. Lahko se odločite, da g…" at bounding box center [799, 391] width 766 height 206
click at [844, 436] on div "Za registracijo študentov morate objaviti svoj seminar. Lahko se odločite, da g…" at bounding box center [799, 391] width 766 height 206
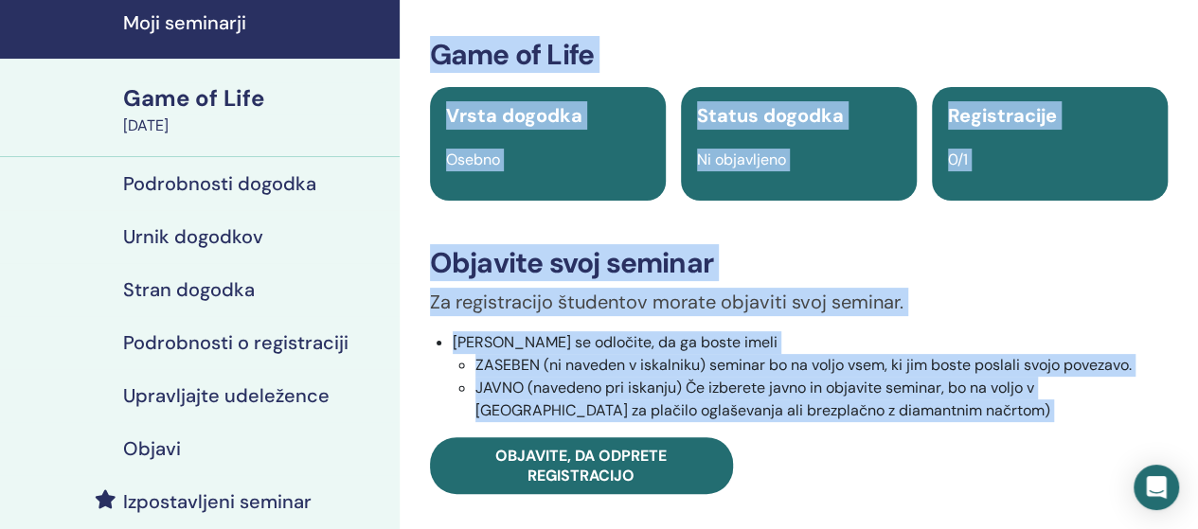
click at [832, 469] on div "Za registracijo študentov morate objaviti svoj seminar. Lahko se odločite, da g…" at bounding box center [799, 391] width 766 height 206
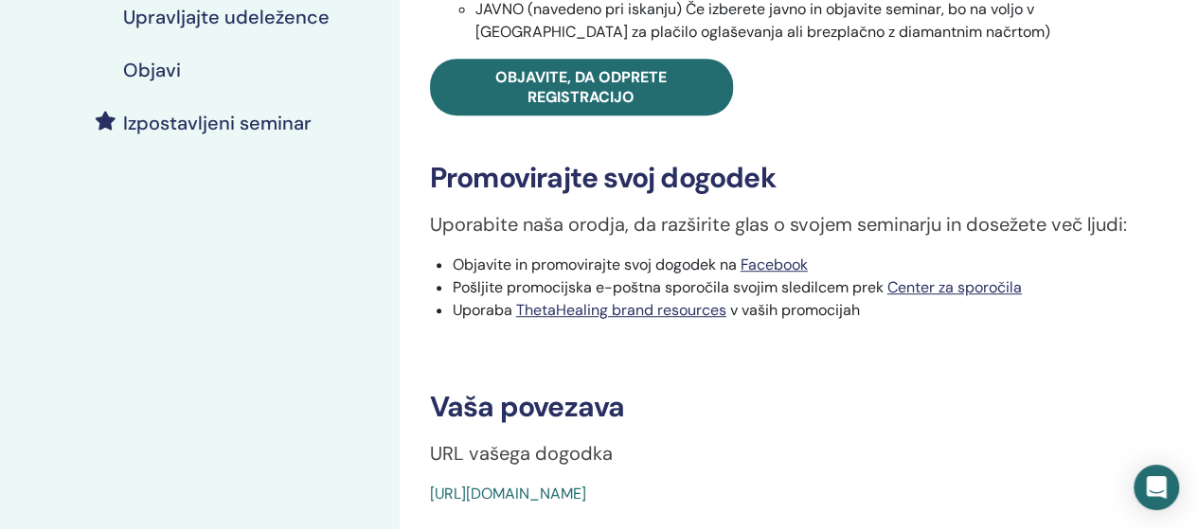
scroll to position [542, 0]
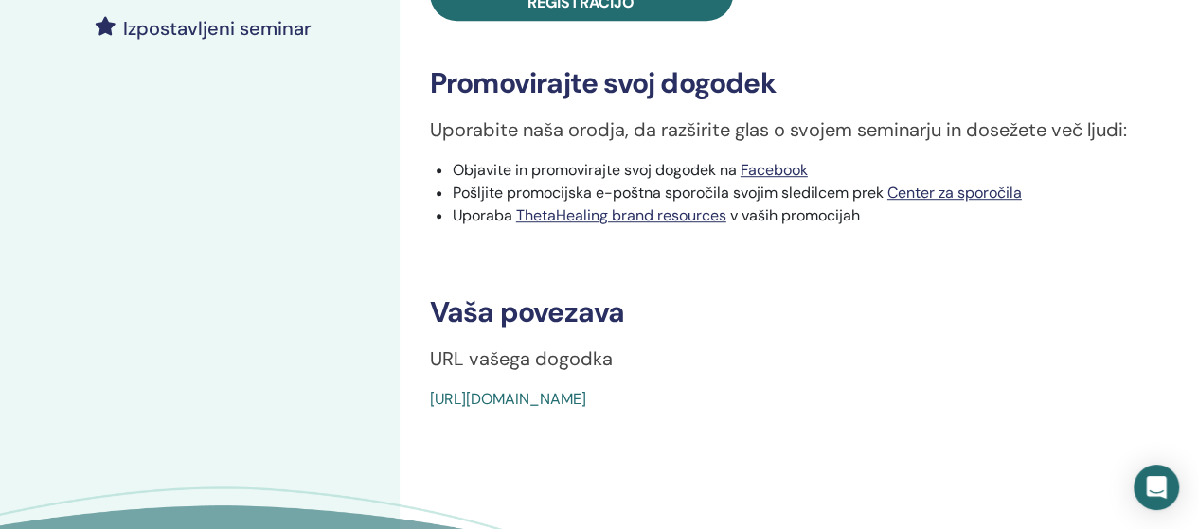
drag, startPoint x: 869, startPoint y: 406, endPoint x: 433, endPoint y: 411, distance: 436.7
click at [432, 412] on div "Game of Life Vrsta dogodka Osebno Status dogodka Ni objavljeno Registracije 0/1…" at bounding box center [799, 97] width 798 height 1157
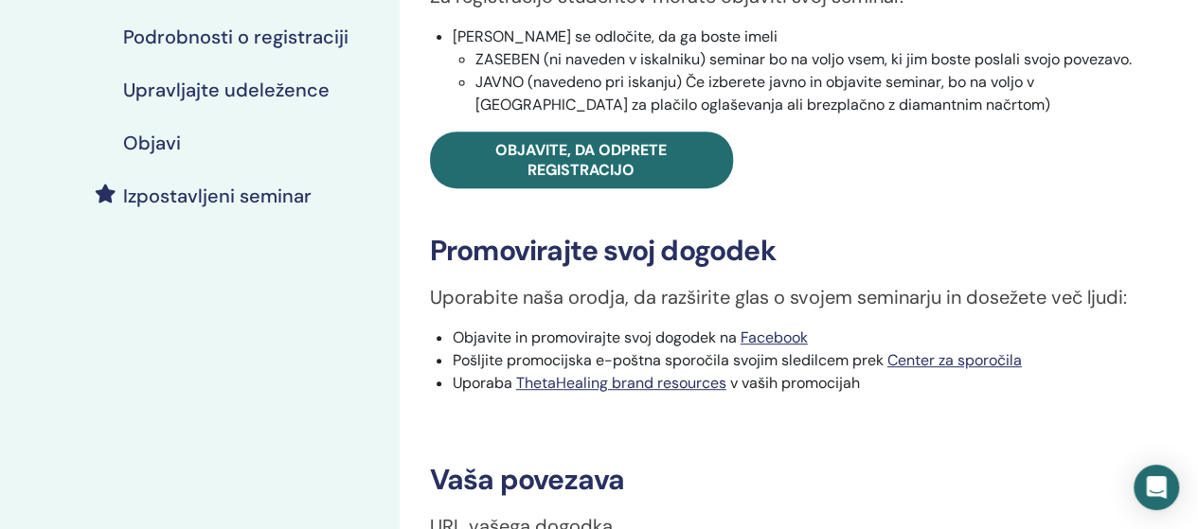
scroll to position [0, 0]
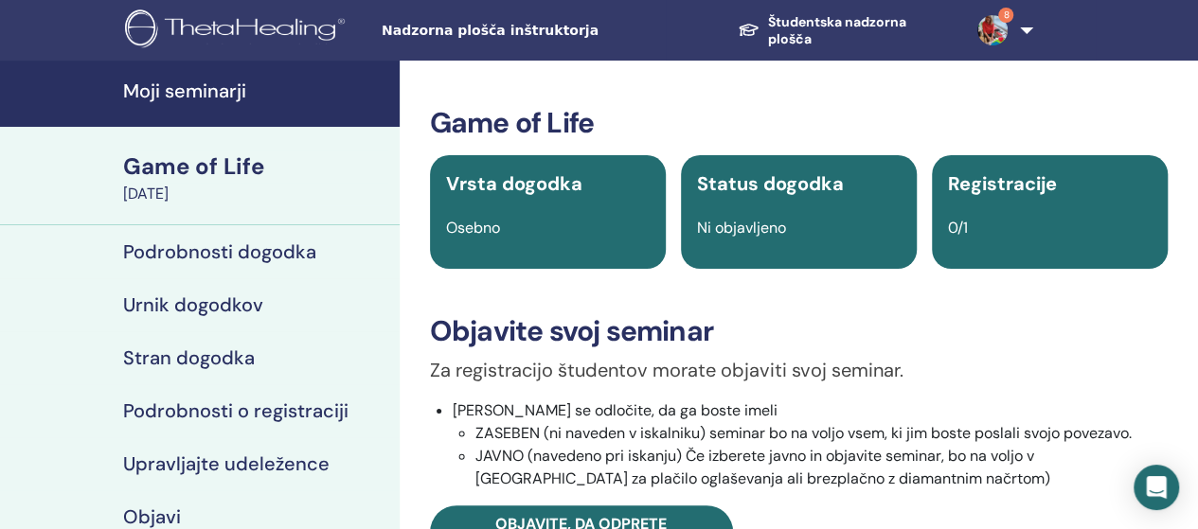
click at [211, 99] on h4 "Moji seminarji" at bounding box center [255, 91] width 265 height 23
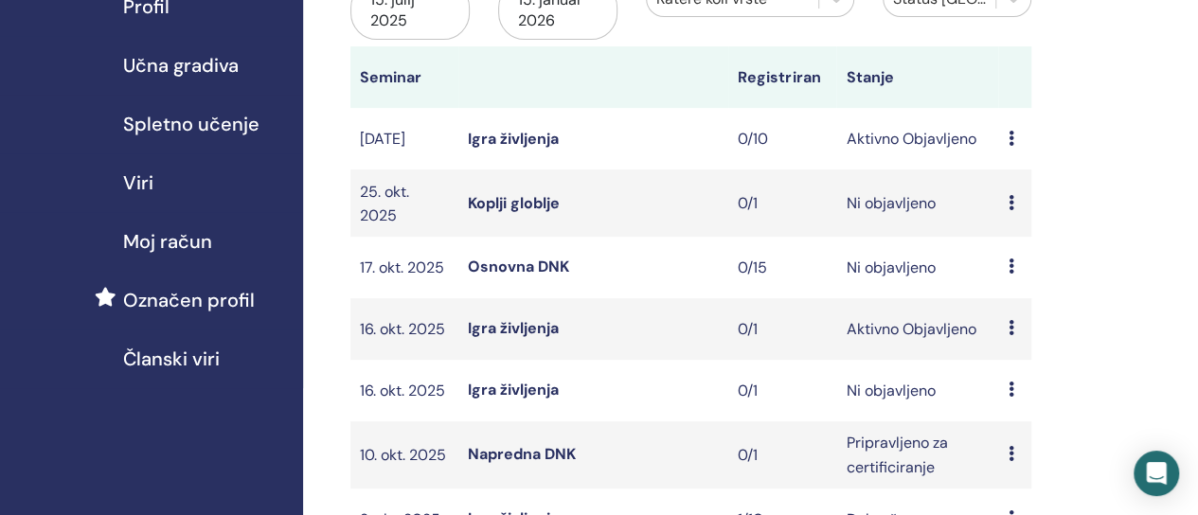
scroll to position [284, 0]
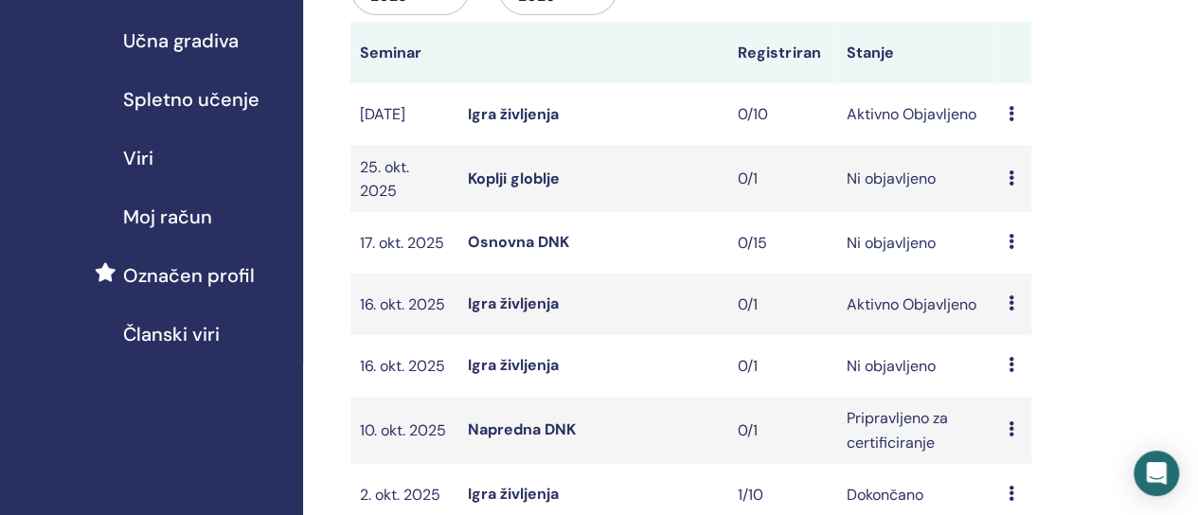
click at [1012, 186] on icon at bounding box center [1011, 177] width 6 height 15
click at [1007, 224] on font "Predogled" at bounding box center [1024, 226] width 71 height 20
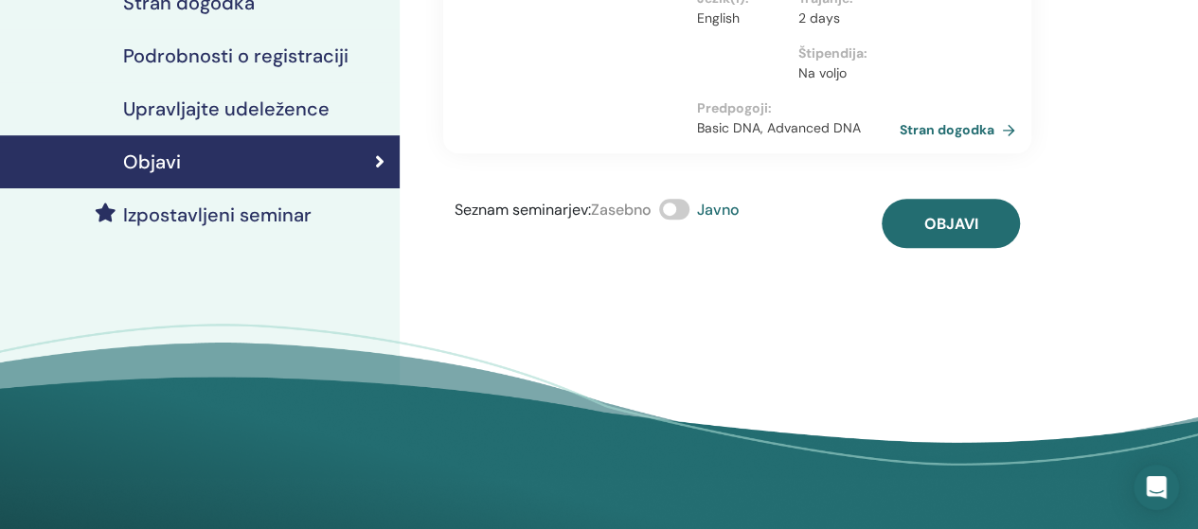
scroll to position [379, 0]
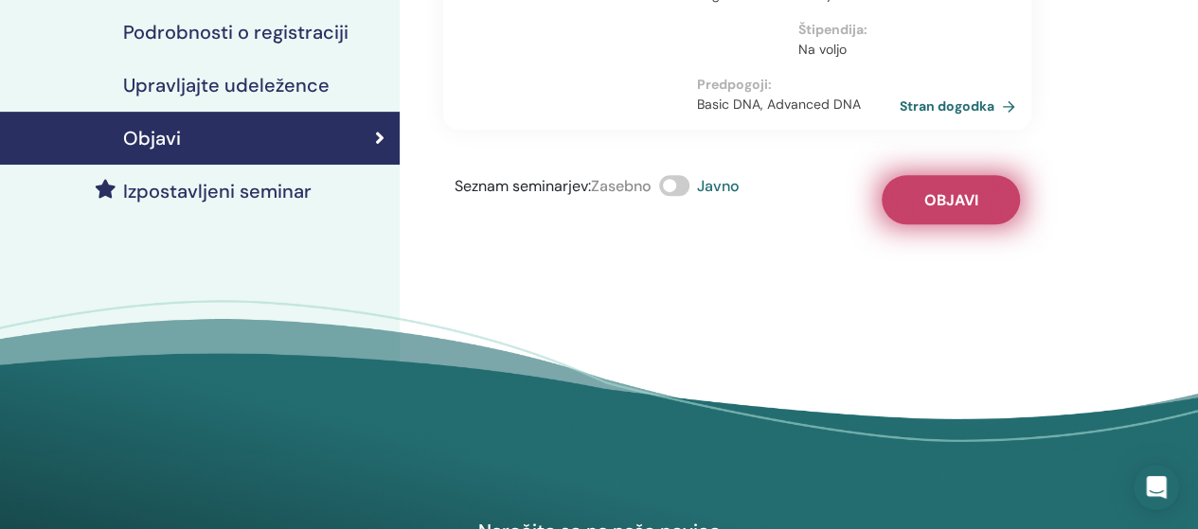
click at [973, 214] on button "Objavi" at bounding box center [951, 199] width 138 height 49
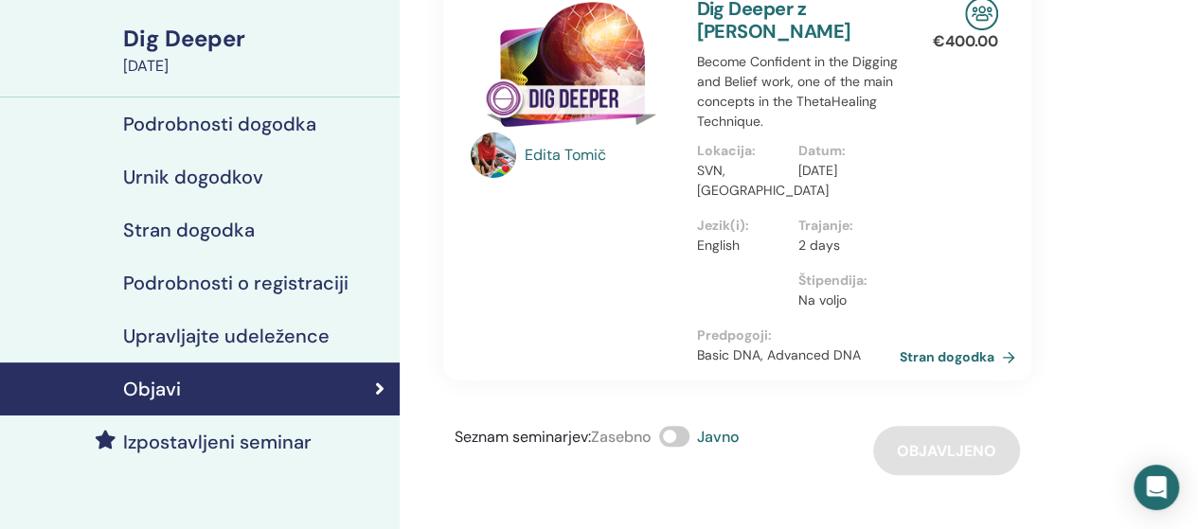
scroll to position [0, 0]
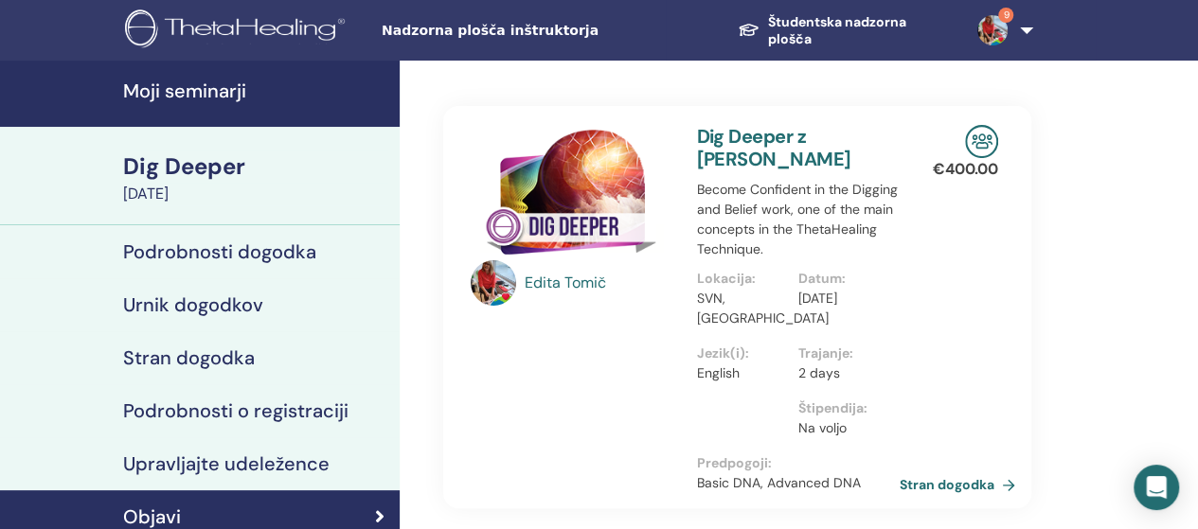
click at [218, 86] on h4 "Moji seminarji" at bounding box center [255, 91] width 265 height 23
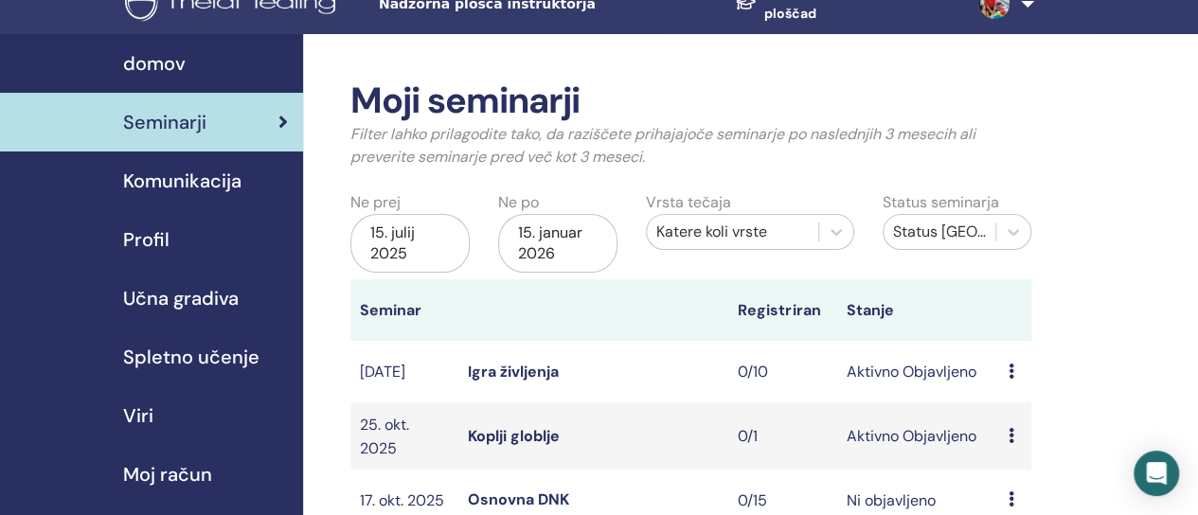
scroll to position [284, 0]
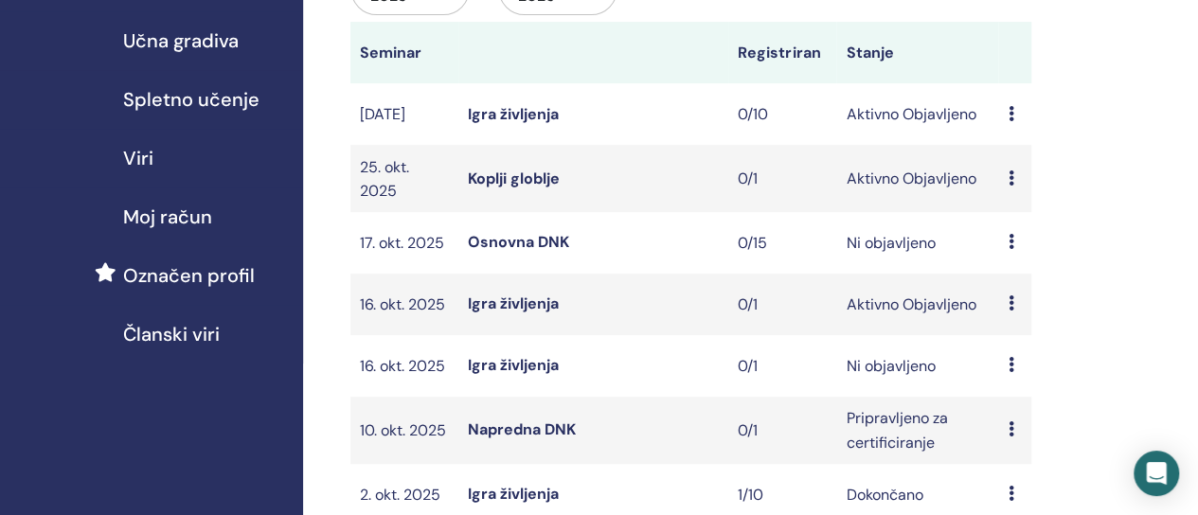
click at [1015, 254] on div "Predogled Uredi Udeleženci Prekliči" at bounding box center [1014, 242] width 13 height 23
click at [1010, 314] on font "Uredi" at bounding box center [1010, 318] width 37 height 20
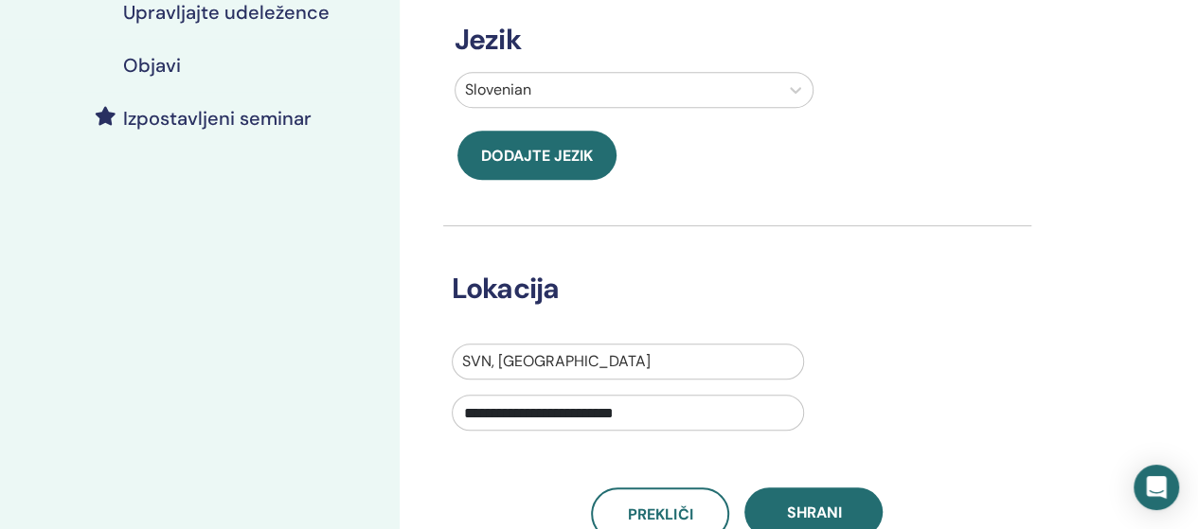
scroll to position [474, 0]
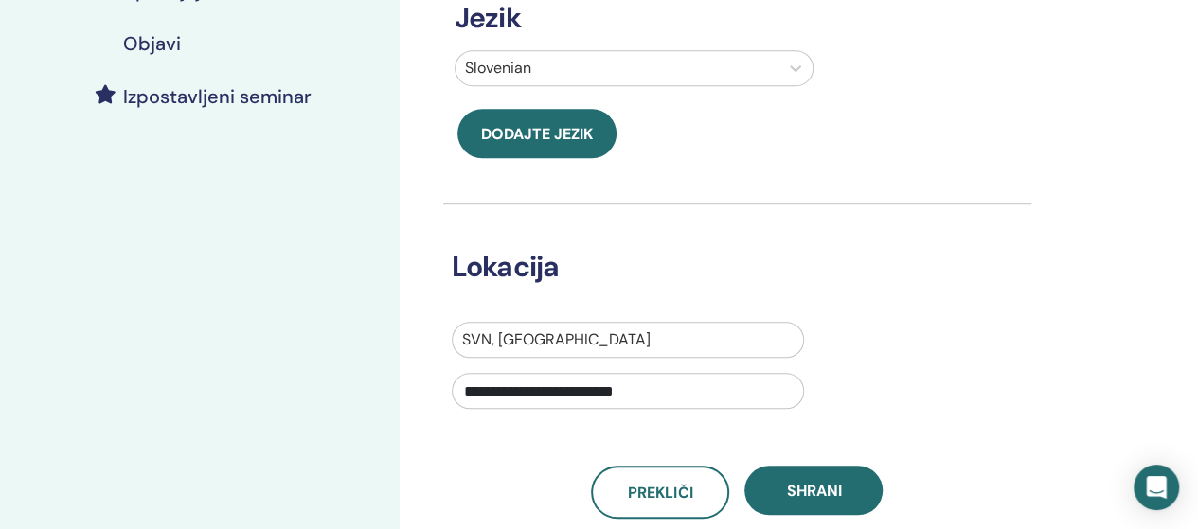
click at [168, 43] on h4 "Objavi" at bounding box center [152, 43] width 58 height 23
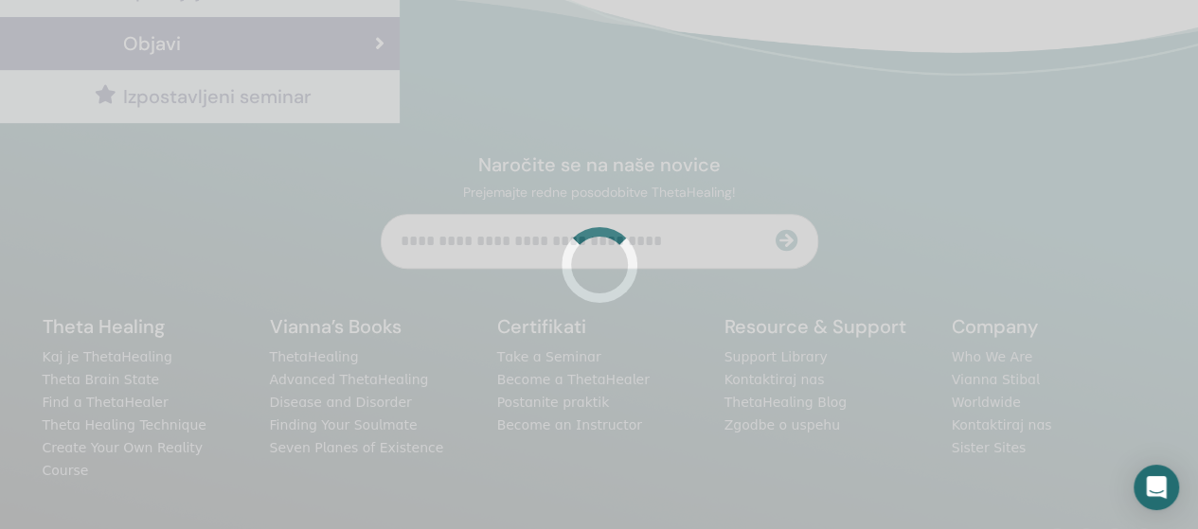
click at [168, 43] on div at bounding box center [599, 264] width 1198 height 529
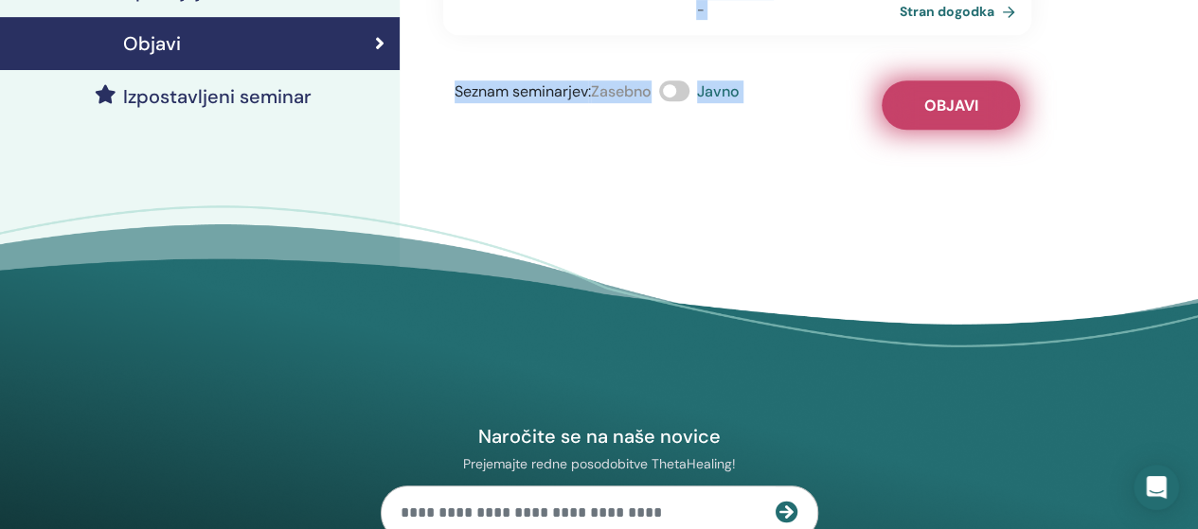
click at [970, 105] on span "Objavi" at bounding box center [950, 106] width 54 height 20
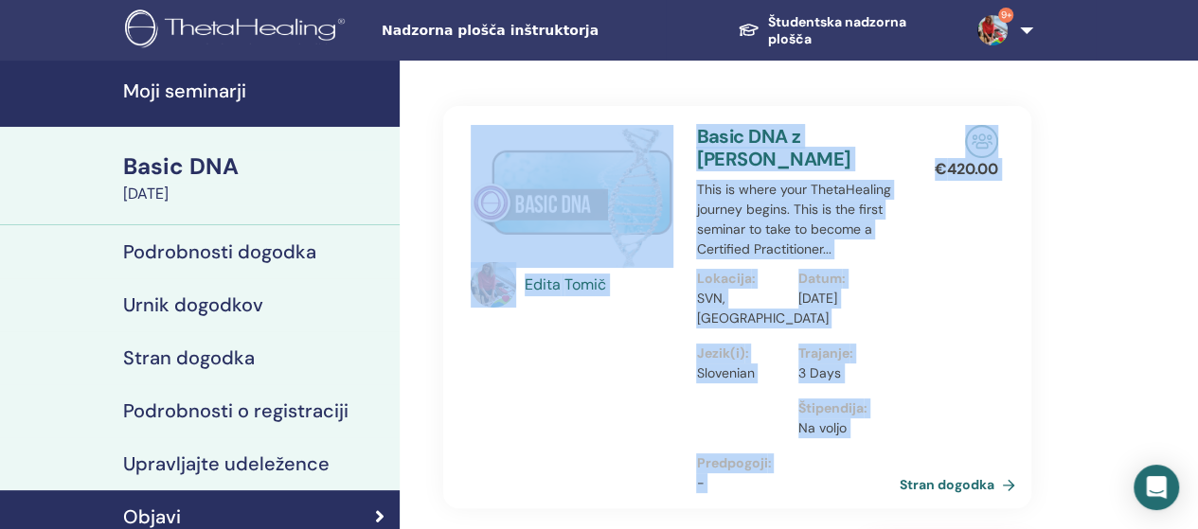
click at [230, 90] on h4 "Moji seminarji" at bounding box center [255, 91] width 265 height 23
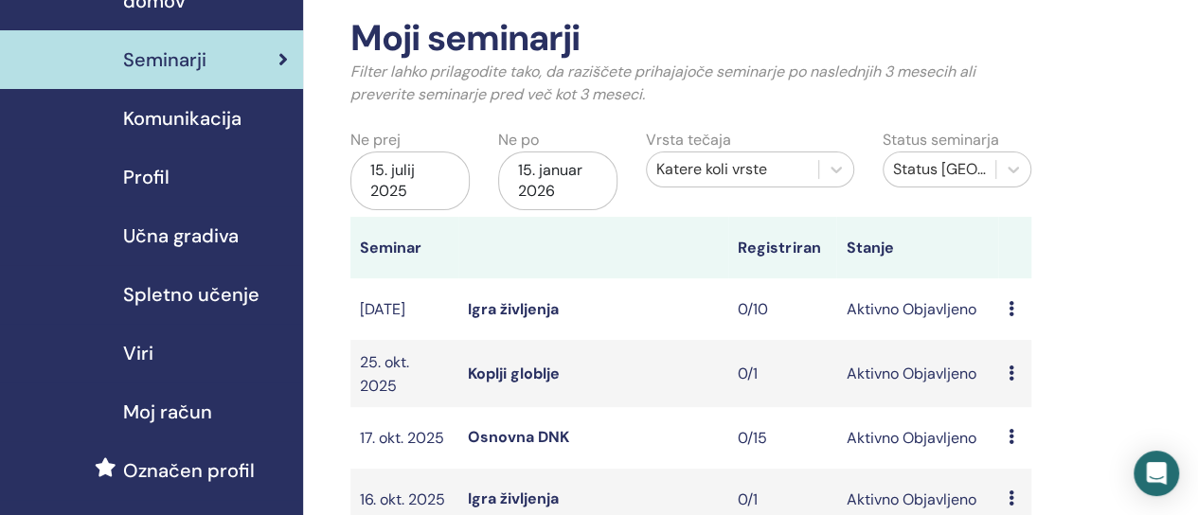
scroll to position [284, 0]
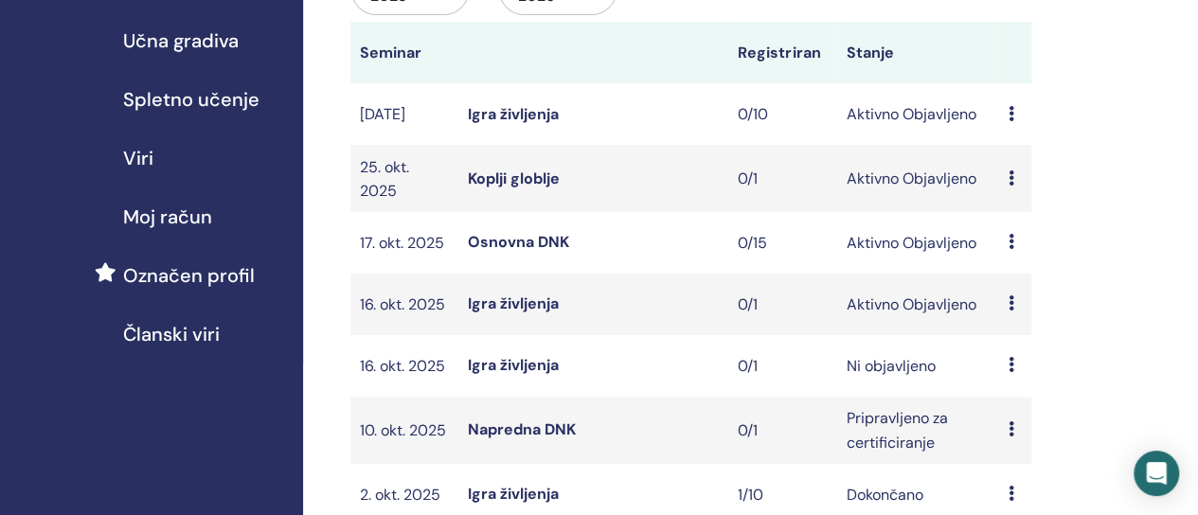
click at [1012, 372] on icon at bounding box center [1011, 364] width 6 height 15
click at [1014, 414] on font "Predogled" at bounding box center [1023, 413] width 71 height 20
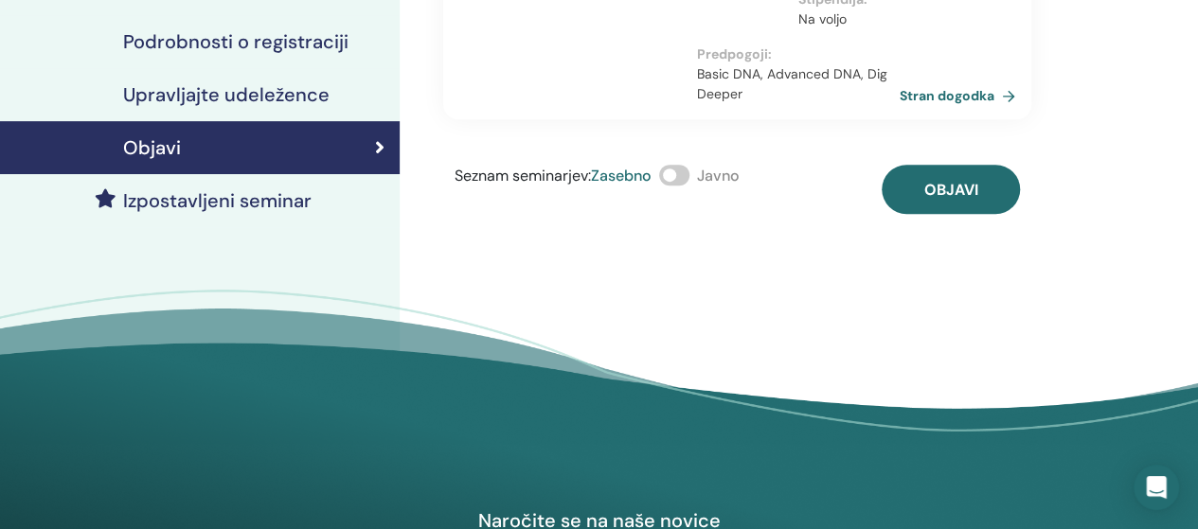
scroll to position [379, 0]
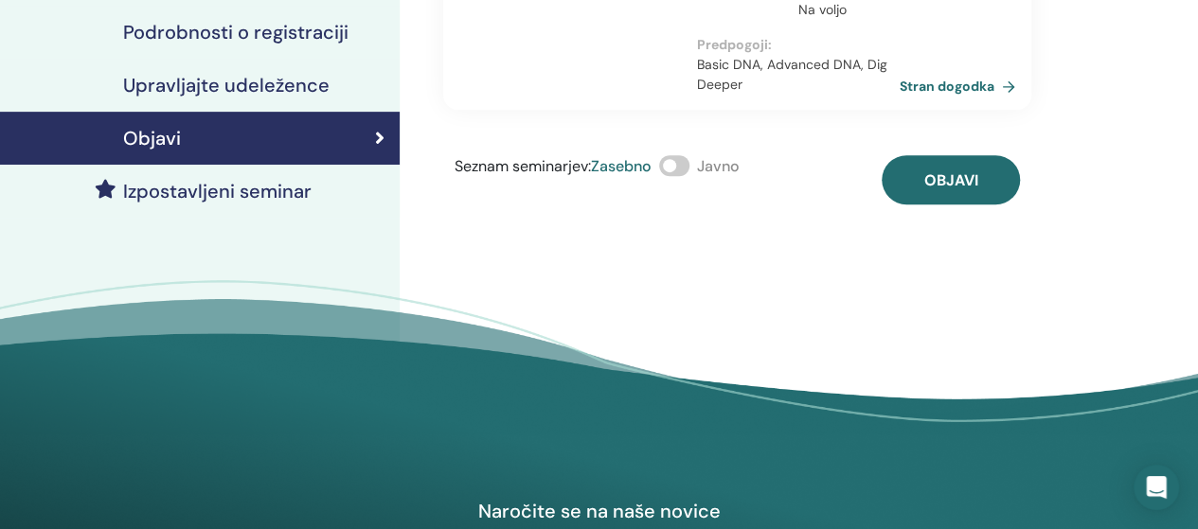
click at [676, 168] on span at bounding box center [674, 165] width 30 height 21
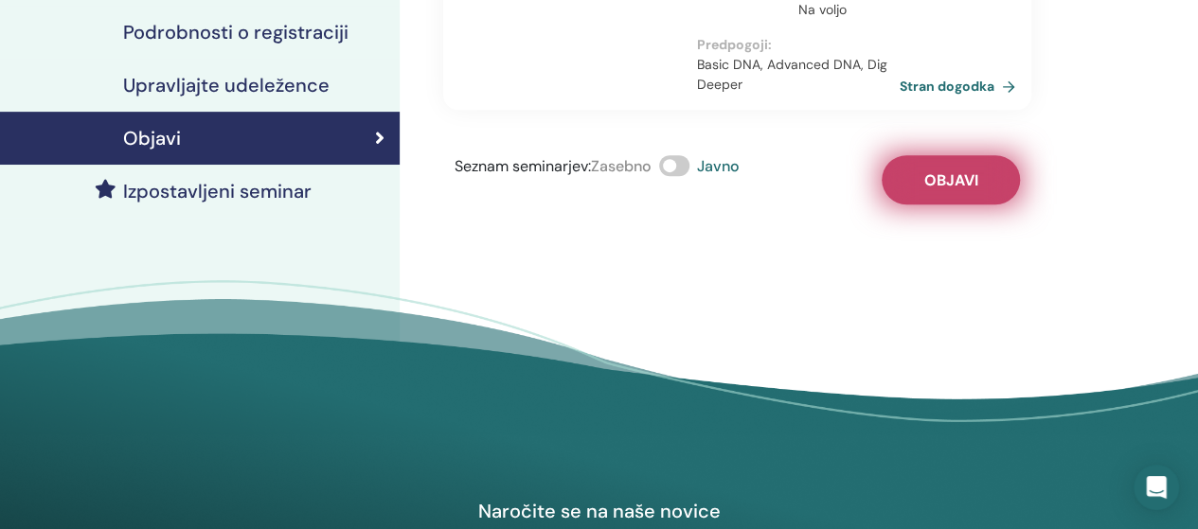
click at [930, 180] on span "Objavi" at bounding box center [950, 180] width 54 height 20
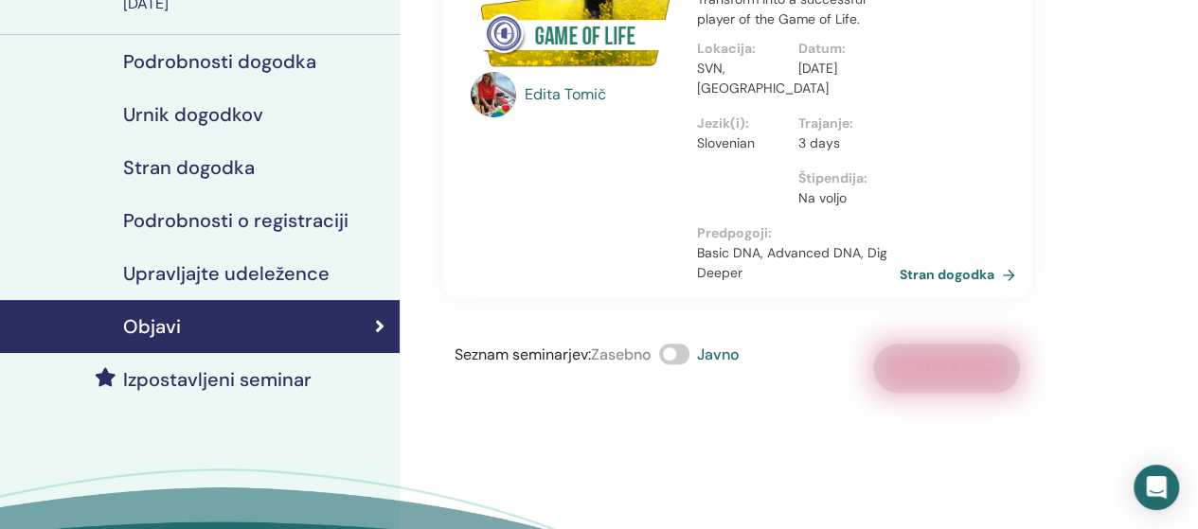
scroll to position [0, 0]
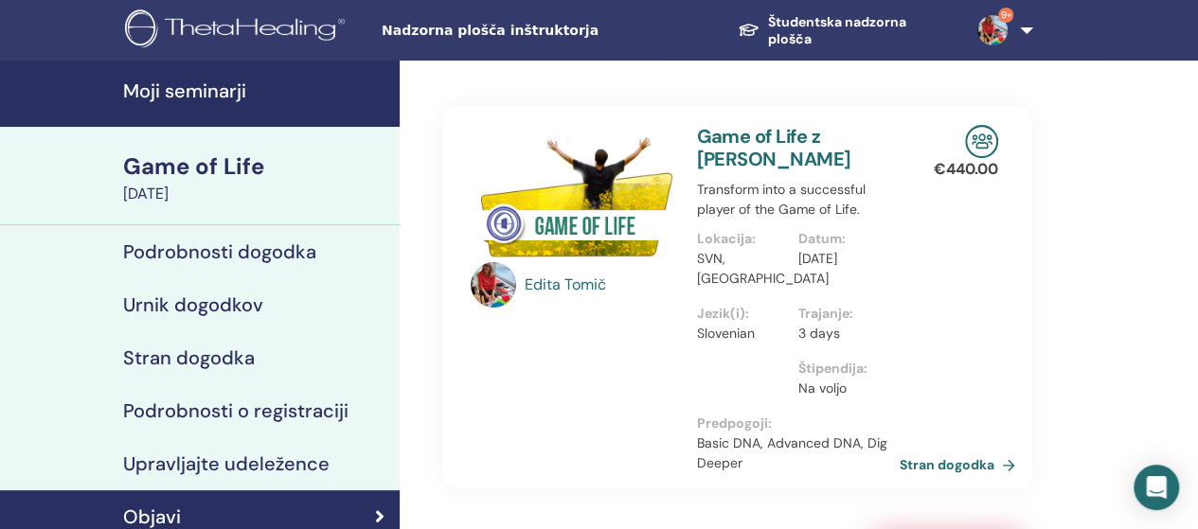
click at [218, 92] on h4 "Moji seminarji" at bounding box center [255, 91] width 265 height 23
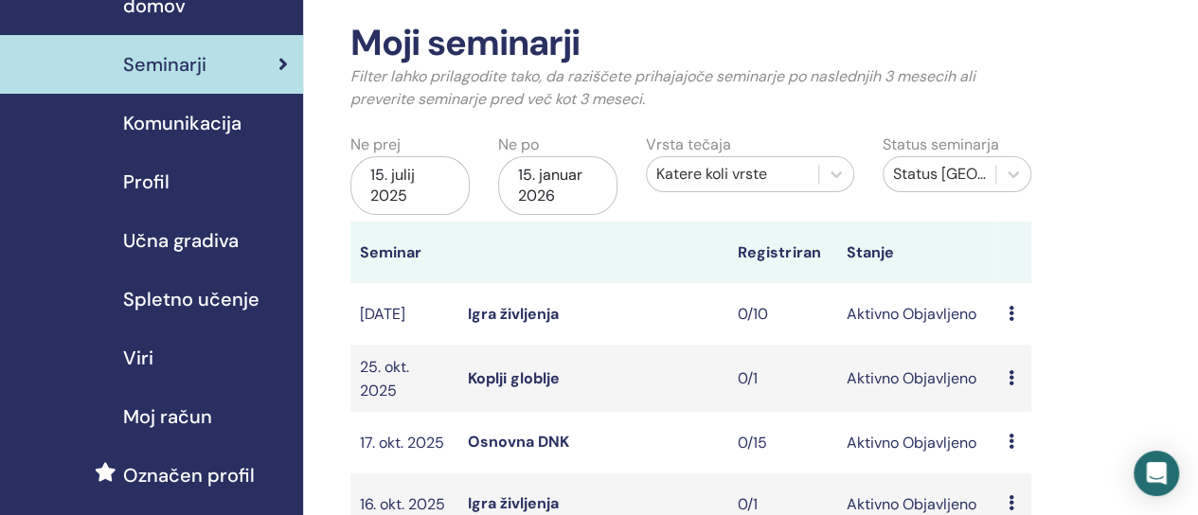
scroll to position [189, 0]
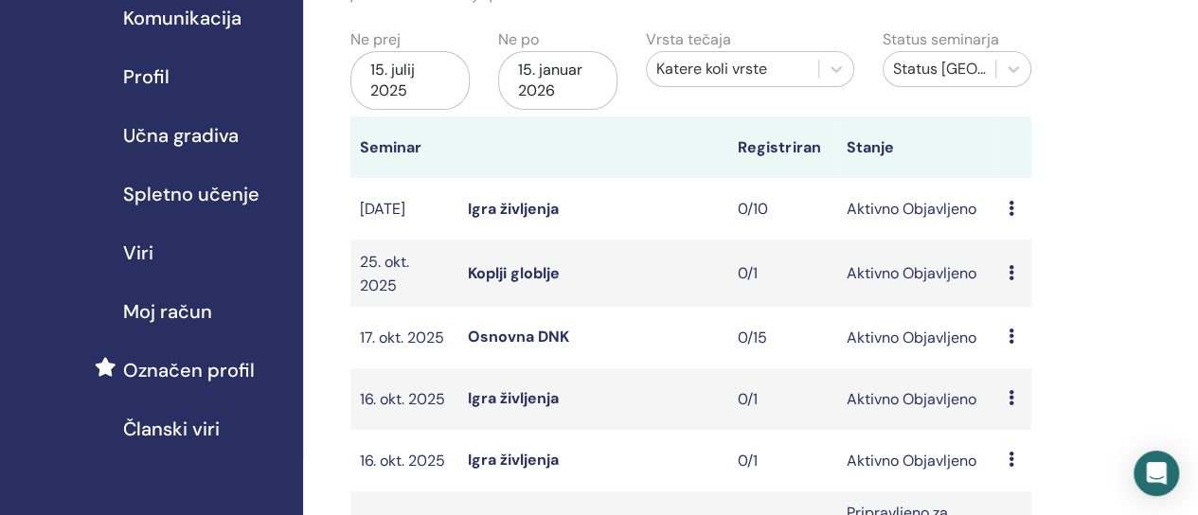
click at [494, 283] on font "Koplji globlje" at bounding box center [514, 273] width 92 height 20
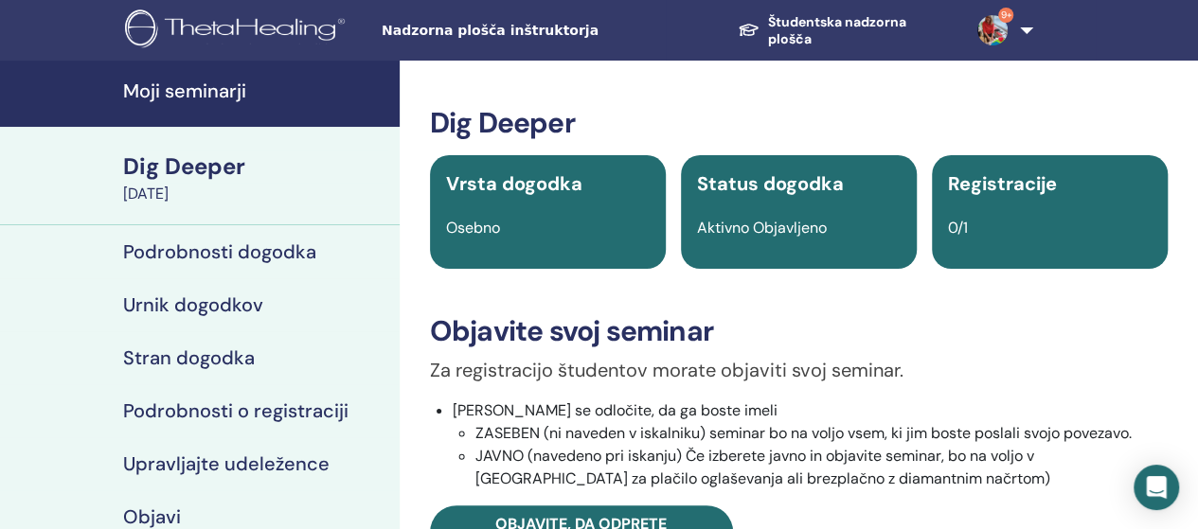
click at [286, 243] on h4 "Podrobnosti dogodka" at bounding box center [219, 252] width 193 height 23
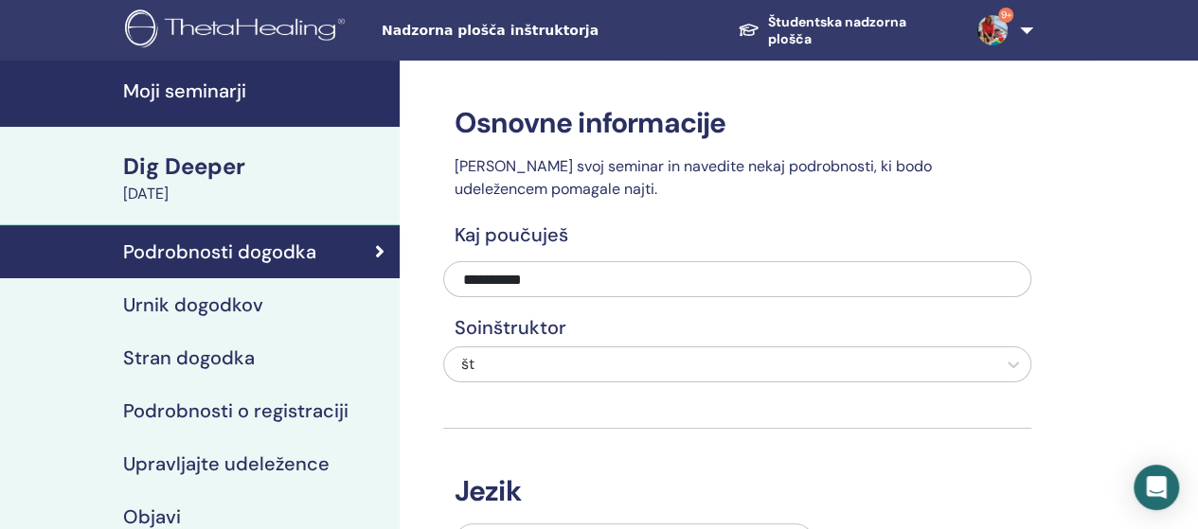
click at [242, 306] on h4 "Urnik dogodkov" at bounding box center [193, 305] width 140 height 23
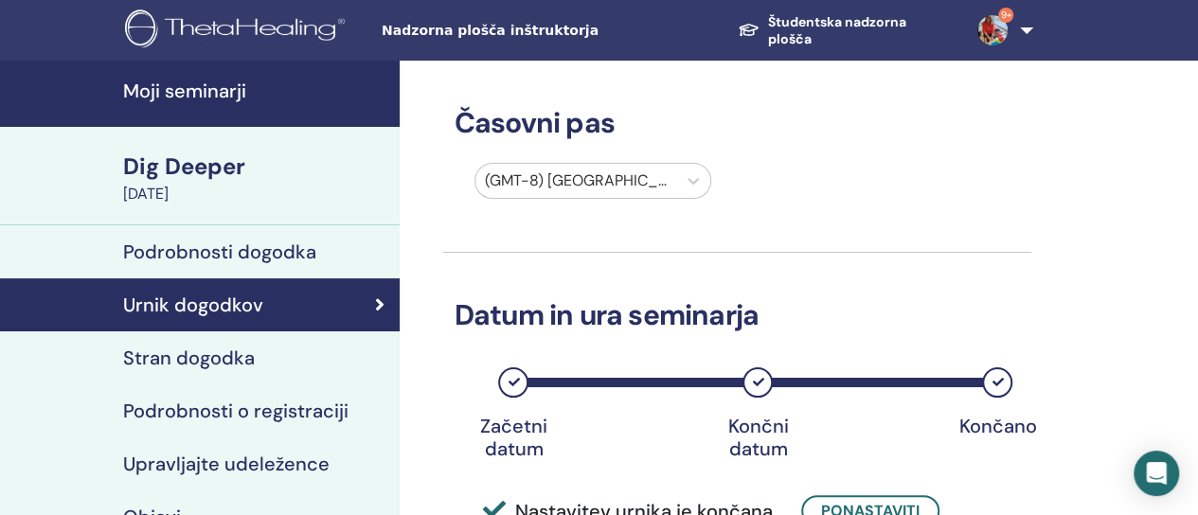
click at [241, 357] on h4 "Stran dogodka" at bounding box center [189, 358] width 132 height 23
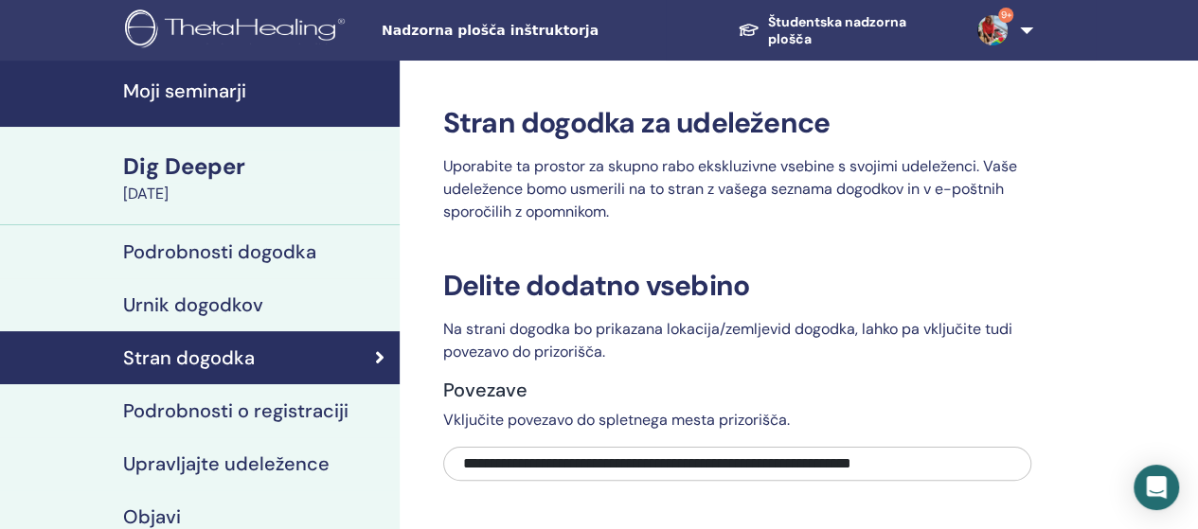
click at [278, 410] on h4 "Podrobnosti o registraciji" at bounding box center [235, 411] width 225 height 23
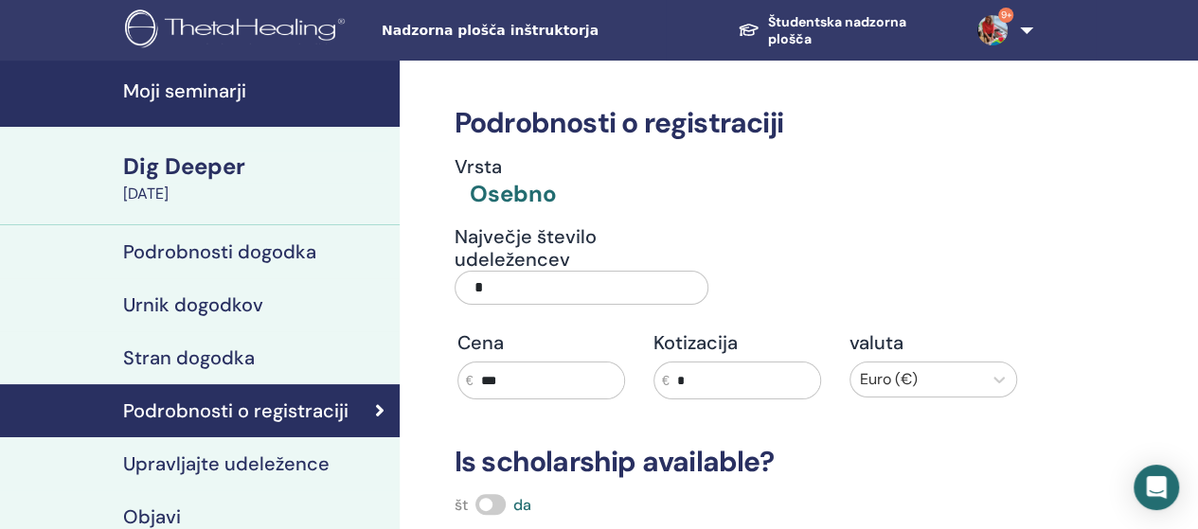
click at [516, 290] on input "*" at bounding box center [582, 288] width 255 height 34
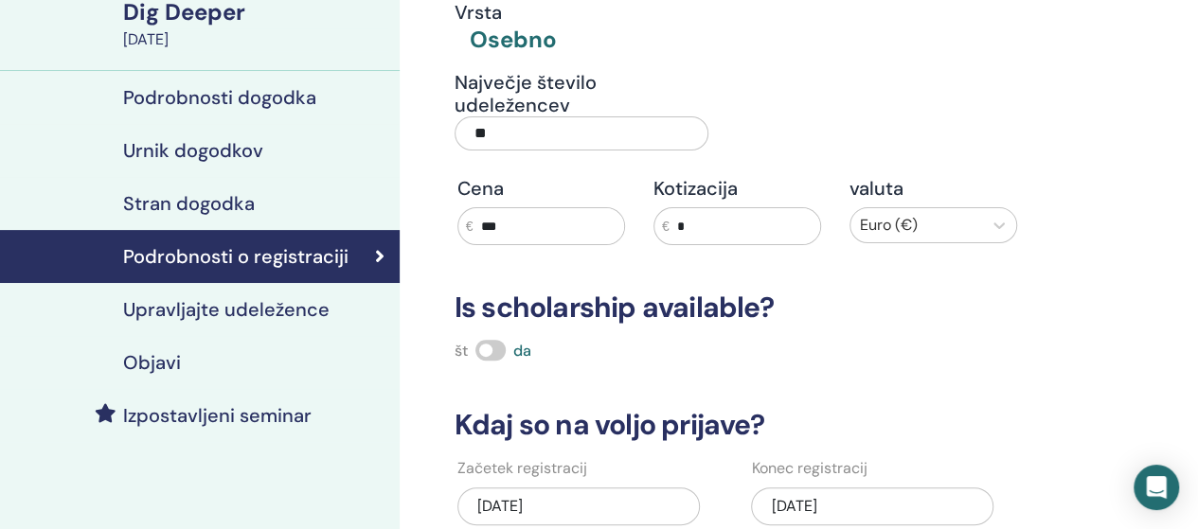
scroll to position [379, 0]
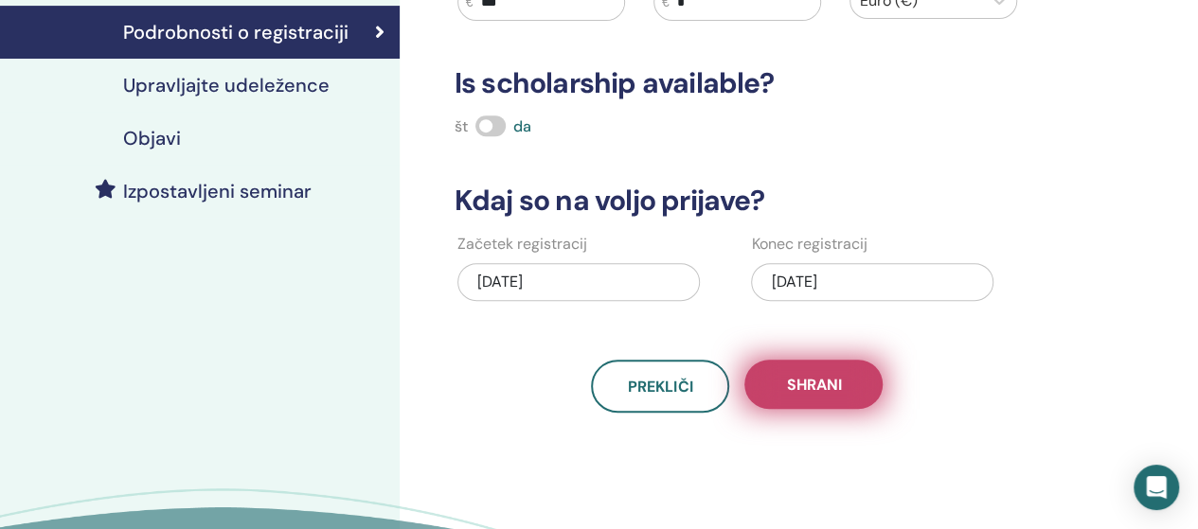
type input "**"
click at [807, 382] on span "Shrani" at bounding box center [813, 385] width 55 height 20
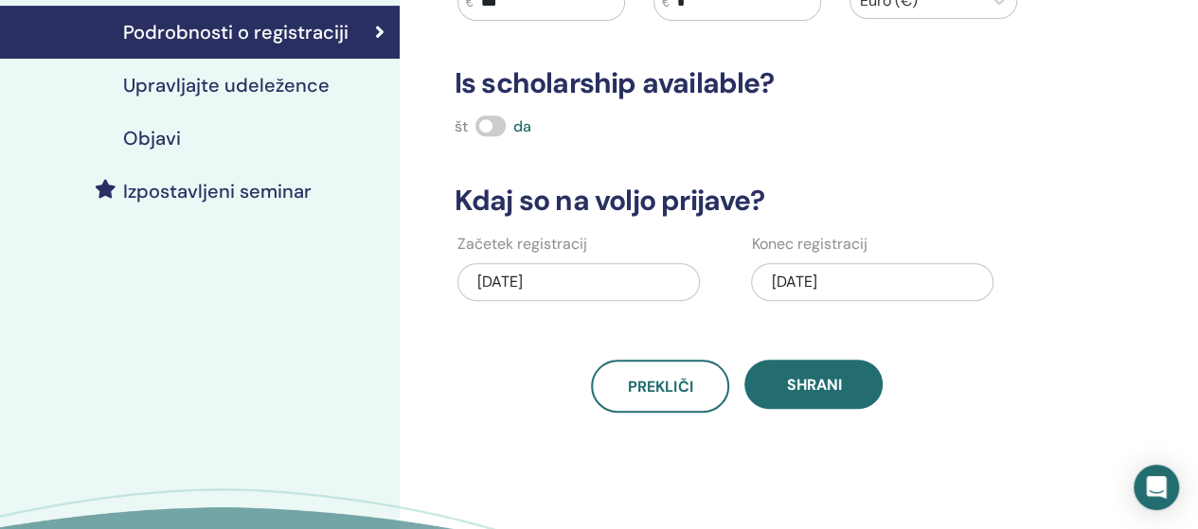
click at [152, 137] on h4 "Objavi" at bounding box center [152, 138] width 58 height 23
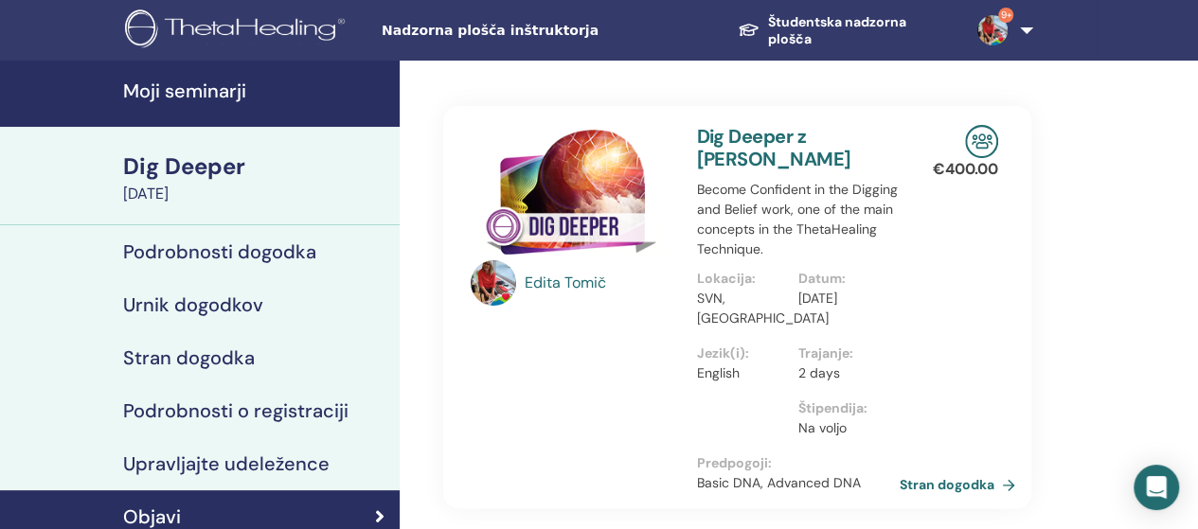
click at [206, 88] on h4 "Moji seminarji" at bounding box center [255, 91] width 265 height 23
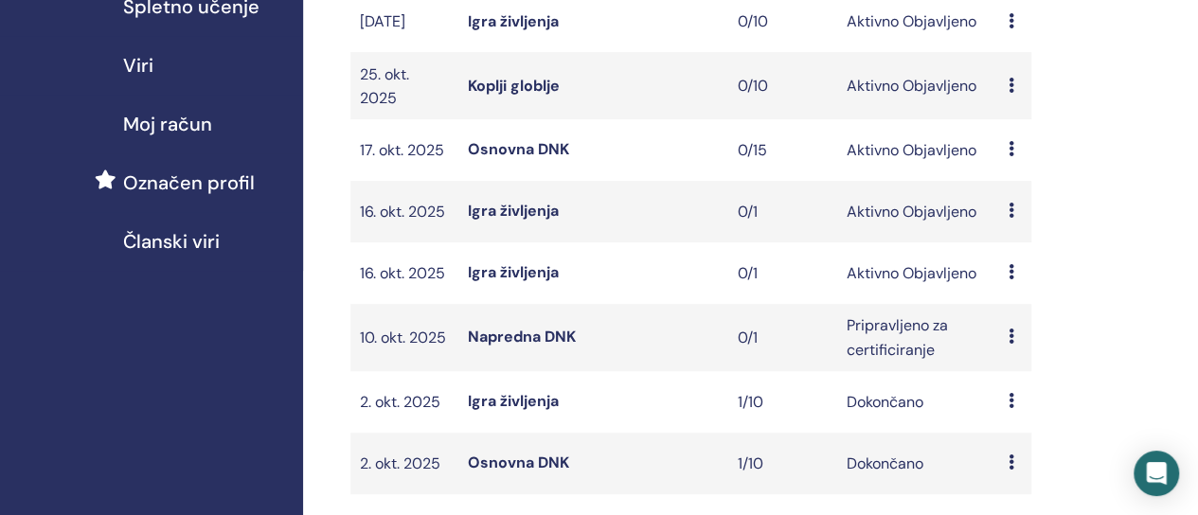
scroll to position [379, 0]
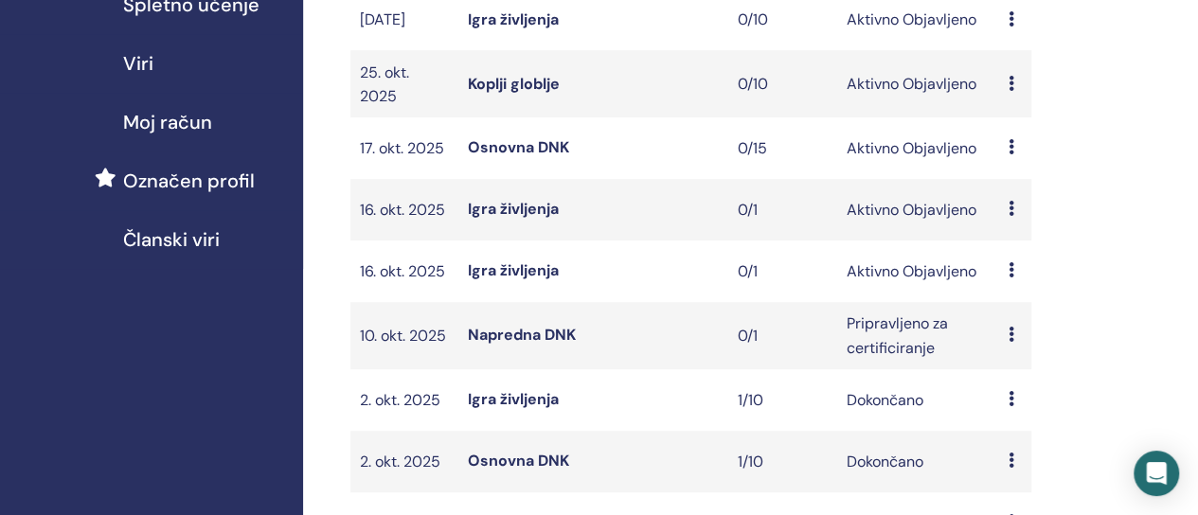
click at [547, 219] on font "Igra življenja" at bounding box center [513, 209] width 91 height 20
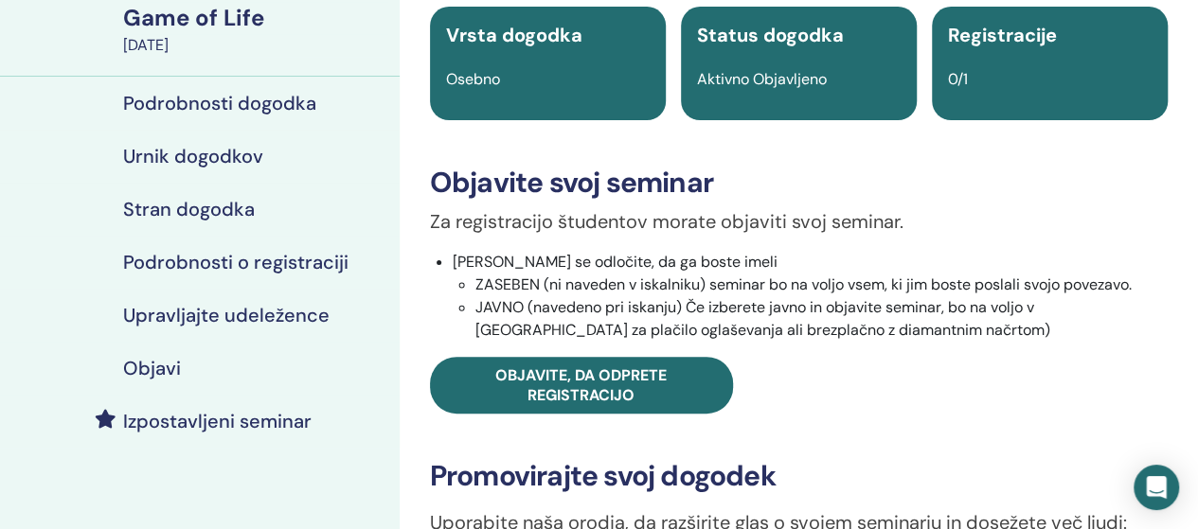
scroll to position [474, 0]
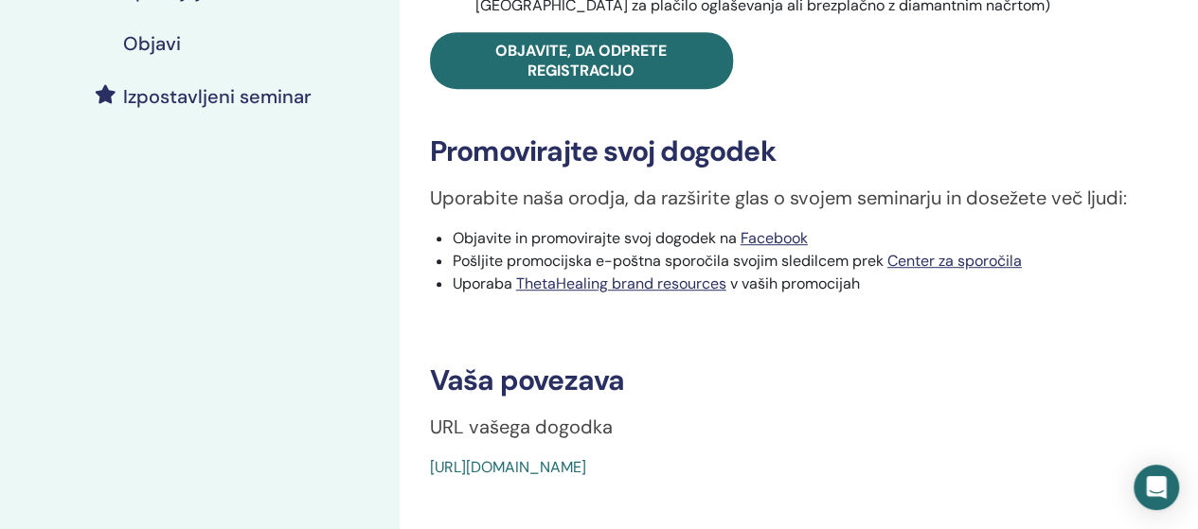
click at [180, 49] on div "Objavi" at bounding box center [199, 43] width 369 height 23
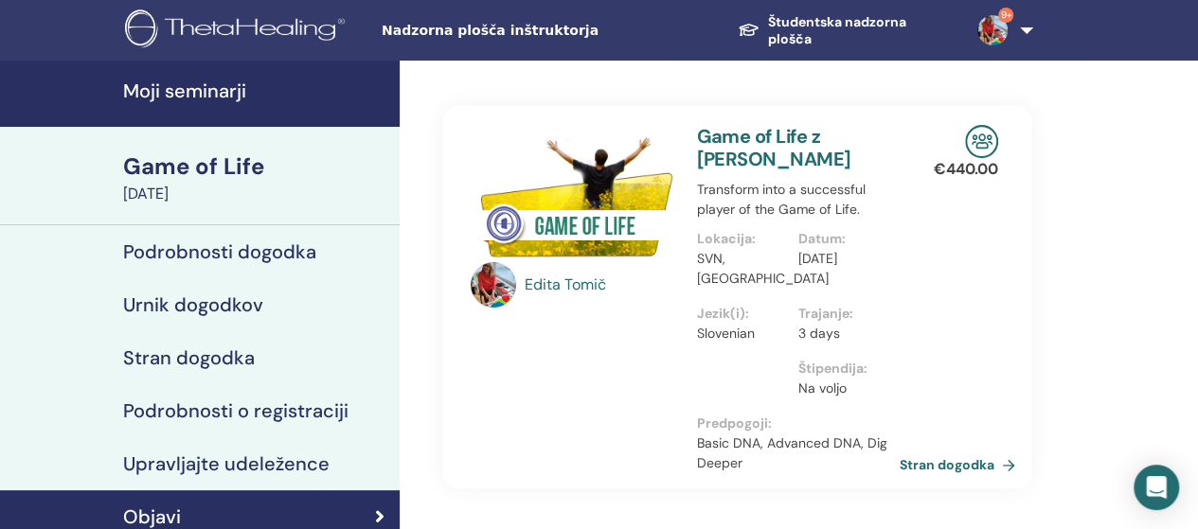
click at [244, 414] on h4 "Podrobnosti o registraciji" at bounding box center [235, 411] width 225 height 23
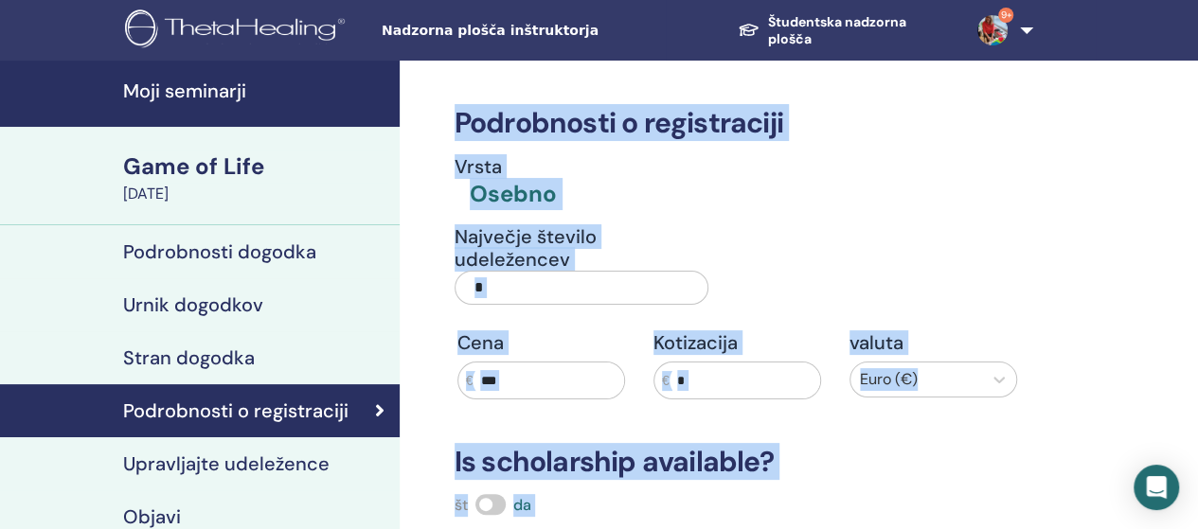
click at [540, 287] on input "*" at bounding box center [582, 288] width 255 height 34
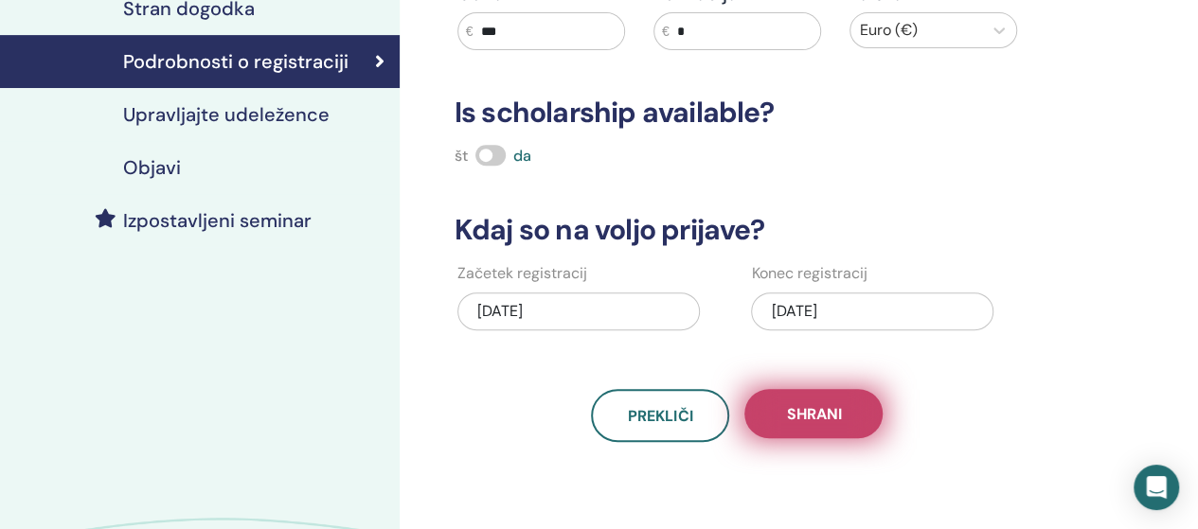
scroll to position [379, 0]
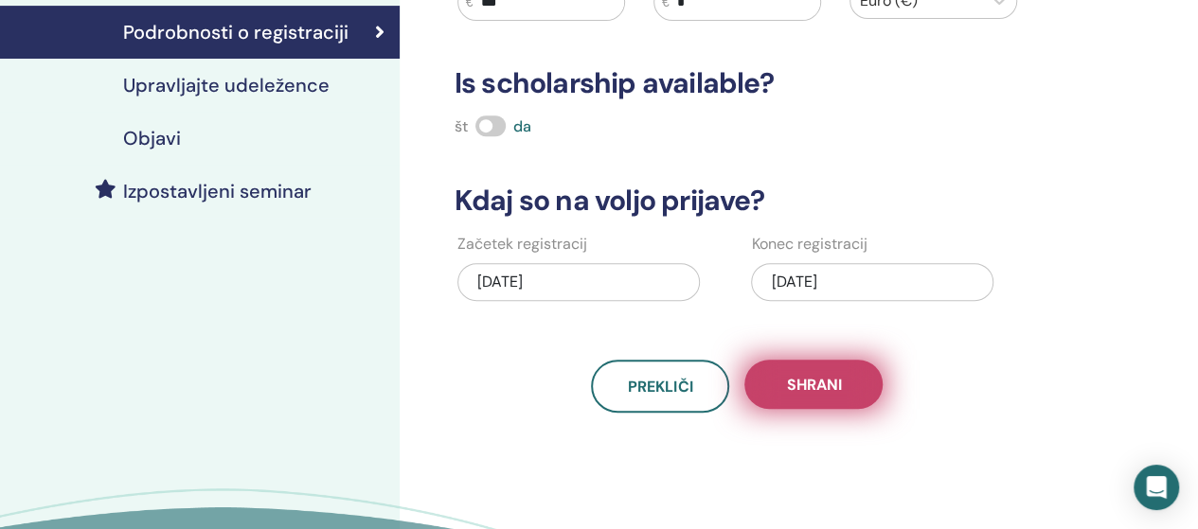
type input "**"
click at [833, 385] on span "Shrani" at bounding box center [813, 385] width 55 height 20
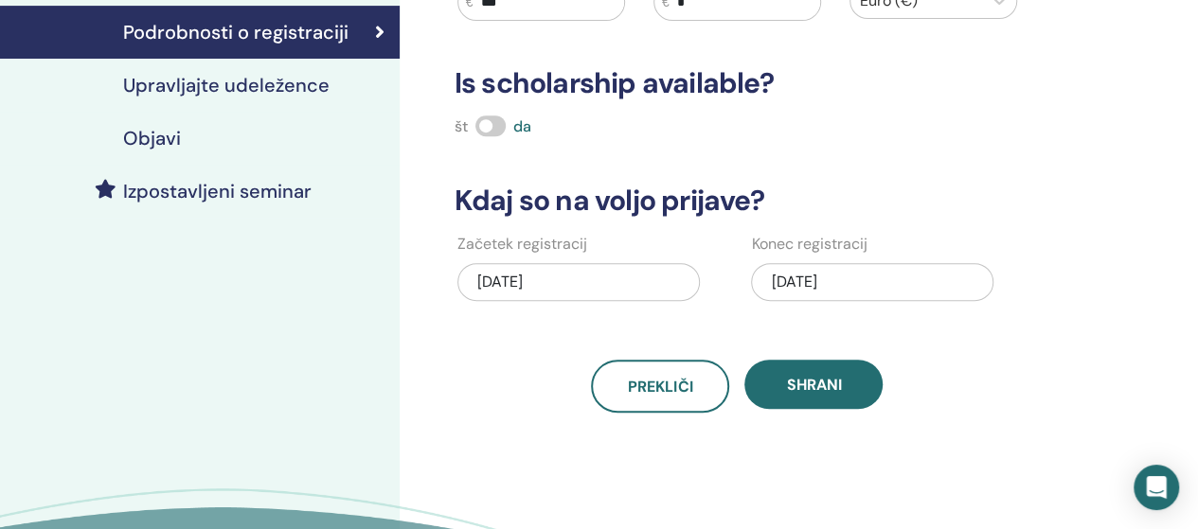
click at [156, 132] on h4 "Objavi" at bounding box center [152, 138] width 58 height 23
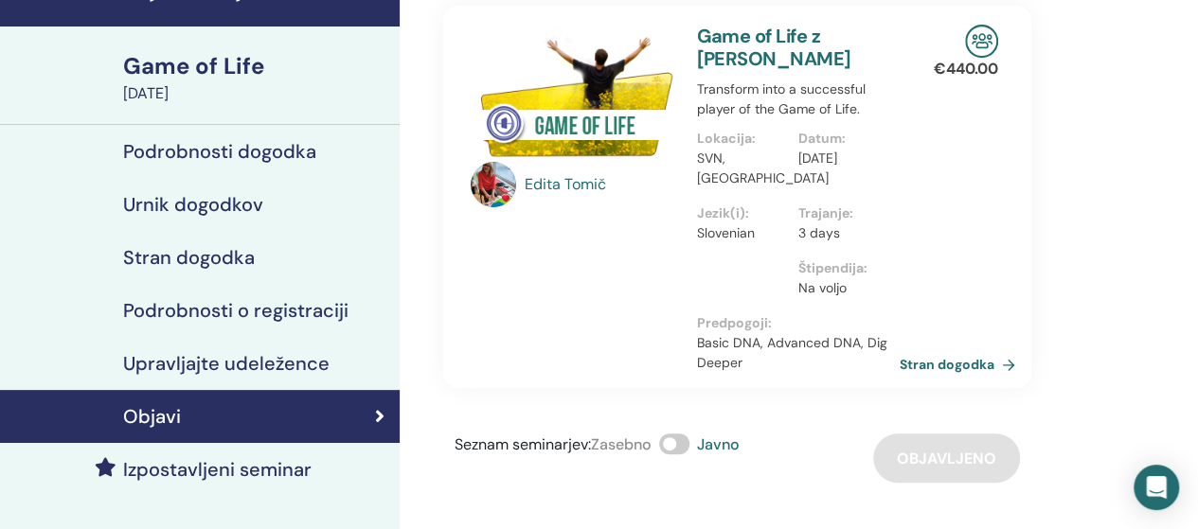
scroll to position [379, 0]
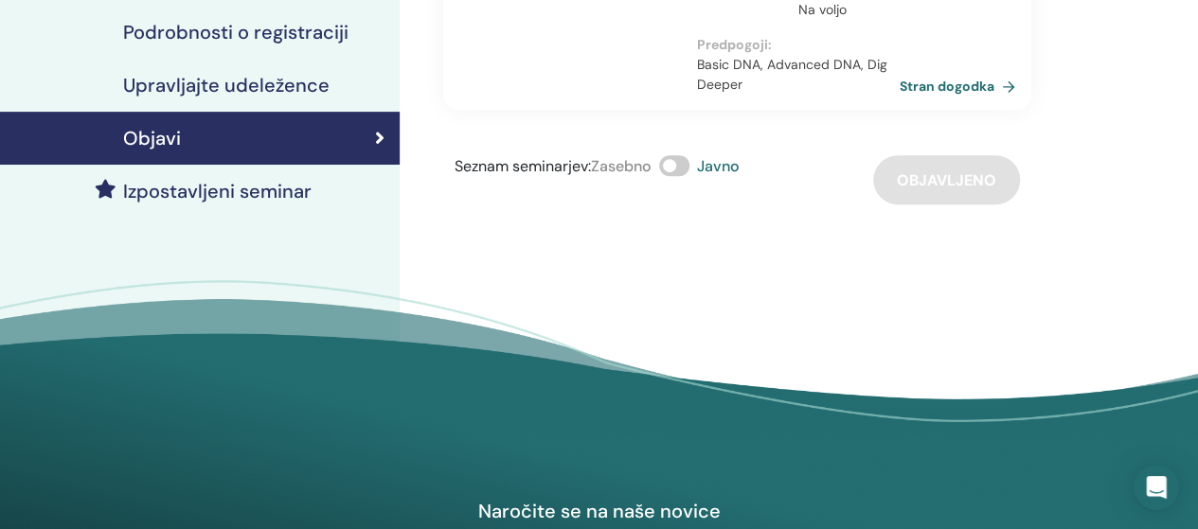
click at [685, 170] on span at bounding box center [674, 165] width 30 height 21
click at [960, 173] on div "Seznam seminarjev : Zasebno Javno Objavljeno" at bounding box center [737, 179] width 588 height 49
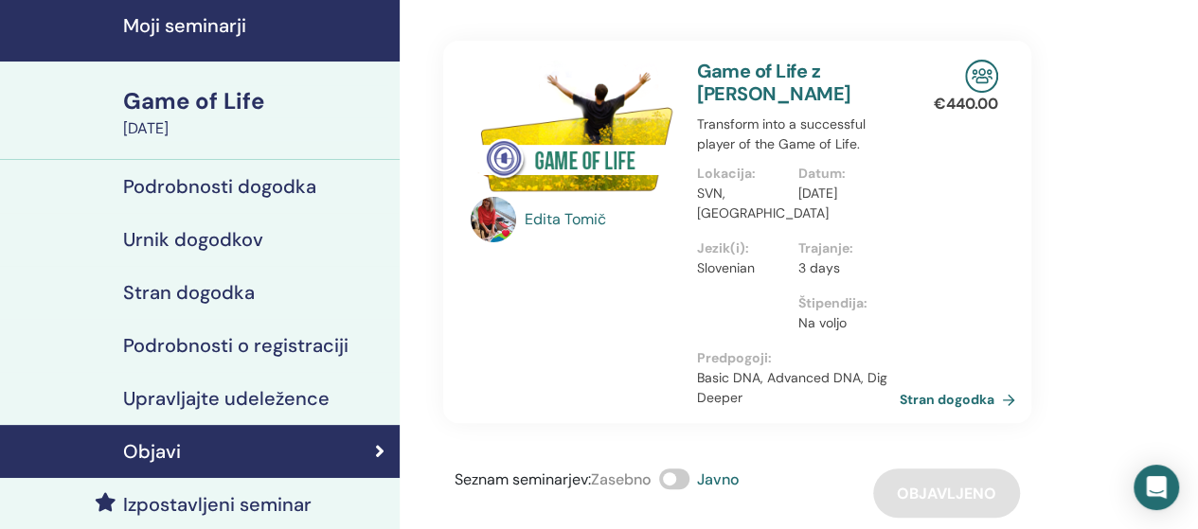
scroll to position [0, 0]
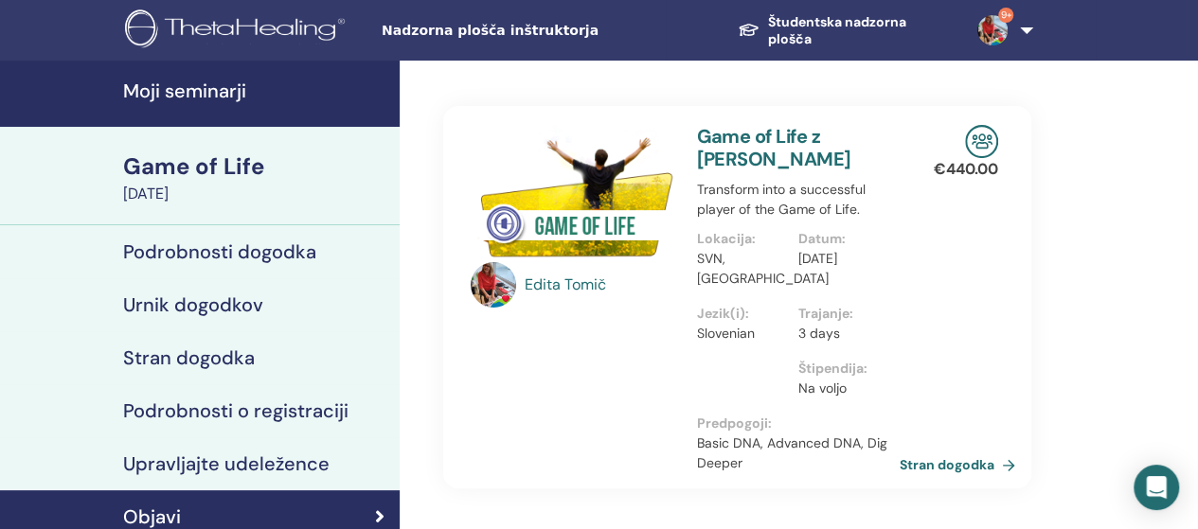
click at [182, 98] on h4 "Moji seminarji" at bounding box center [255, 91] width 265 height 23
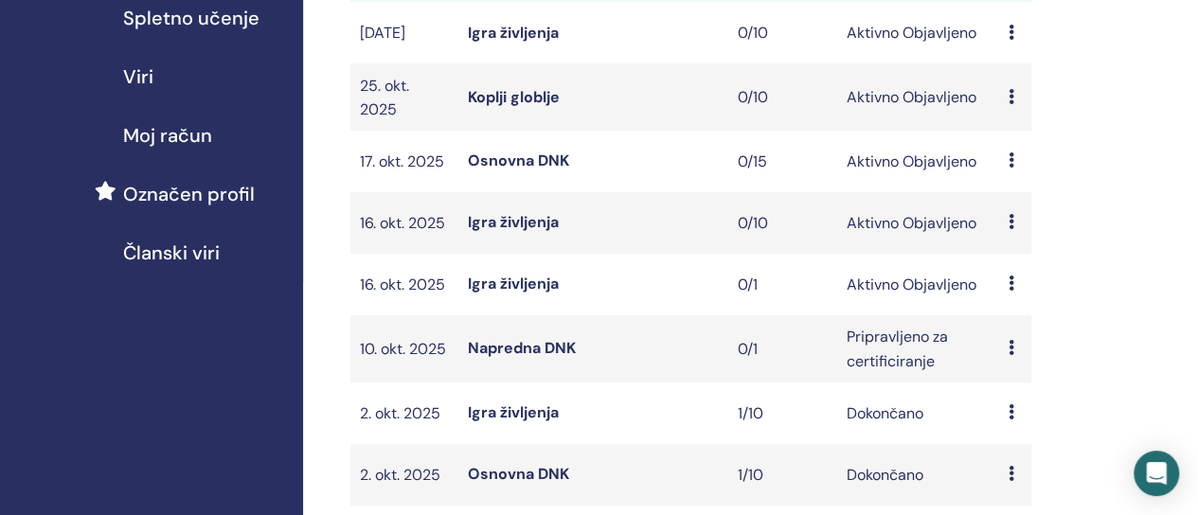
scroll to position [379, 0]
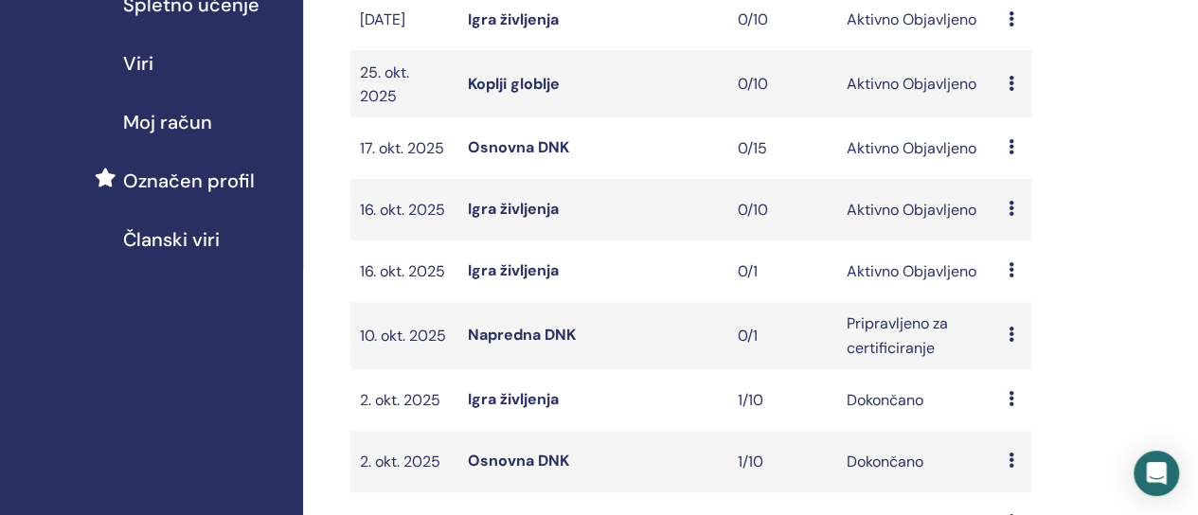
click at [551, 280] on font "Igra življenja" at bounding box center [513, 270] width 91 height 20
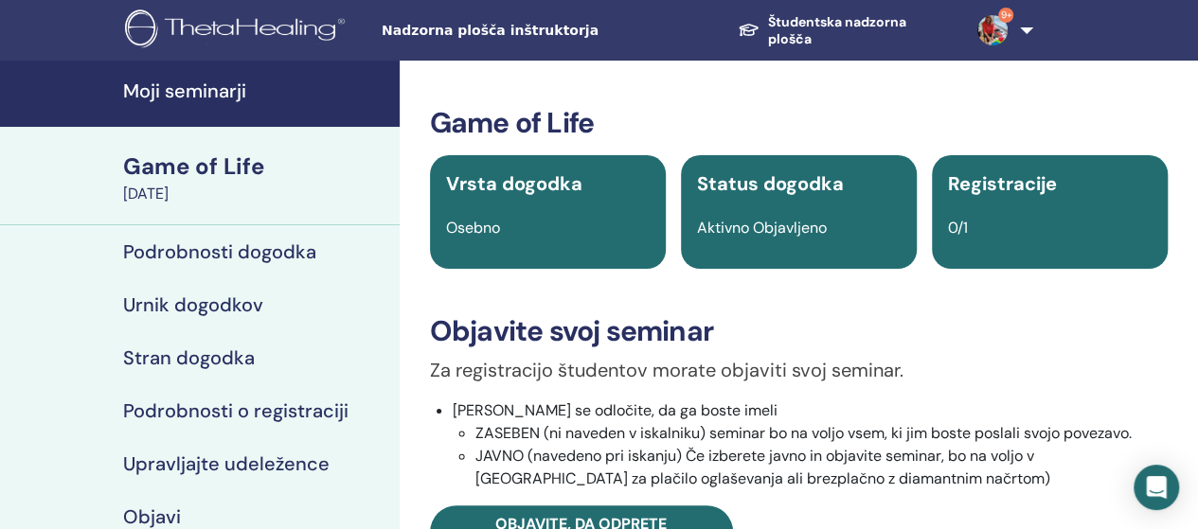
click at [210, 363] on h4 "Stran dogodka" at bounding box center [189, 358] width 132 height 23
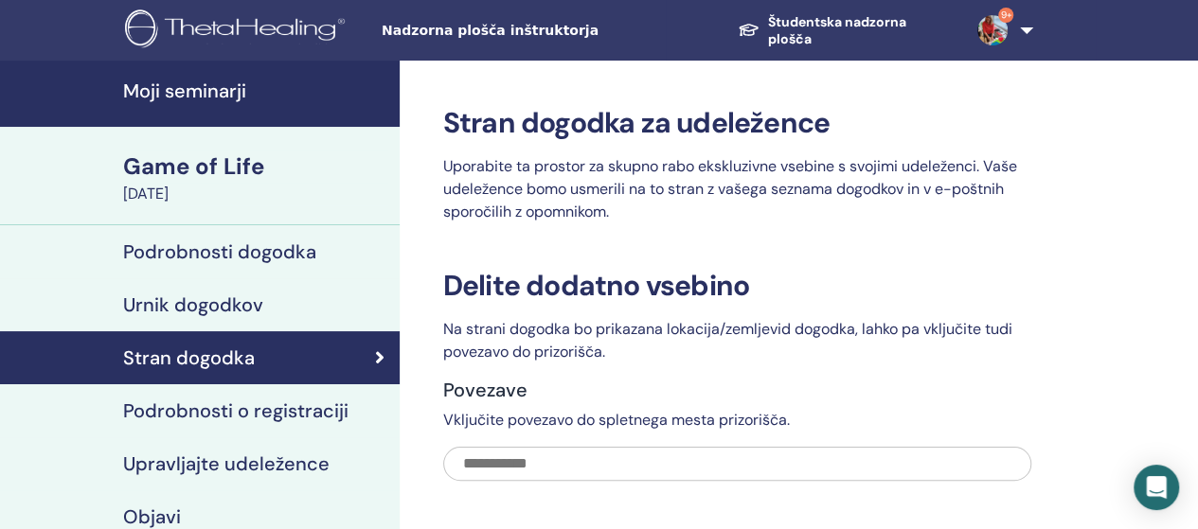
click at [215, 404] on h4 "Podrobnosti o registraciji" at bounding box center [235, 411] width 225 height 23
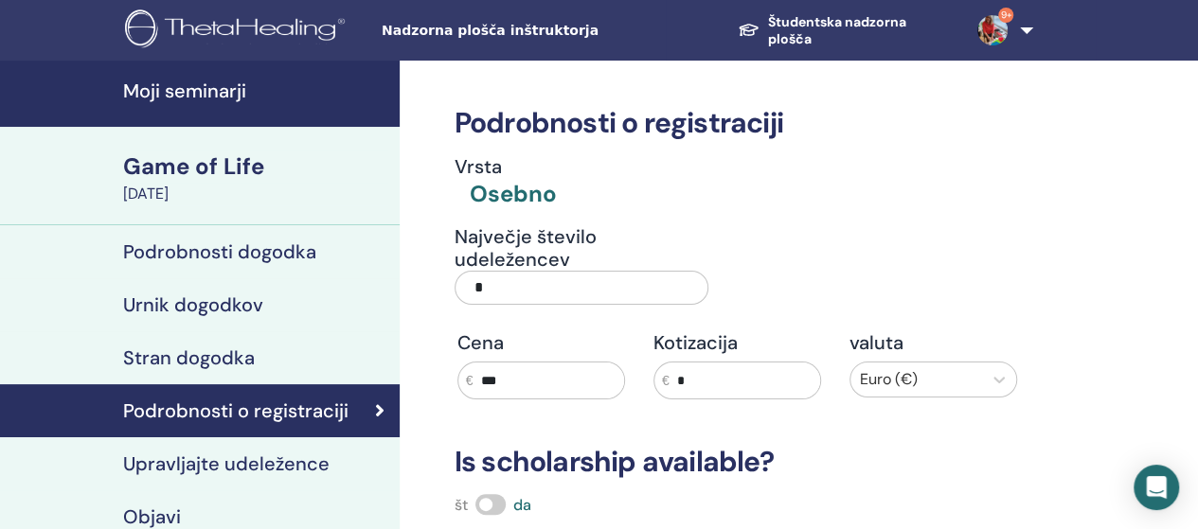
click at [489, 281] on input "*" at bounding box center [582, 288] width 255 height 34
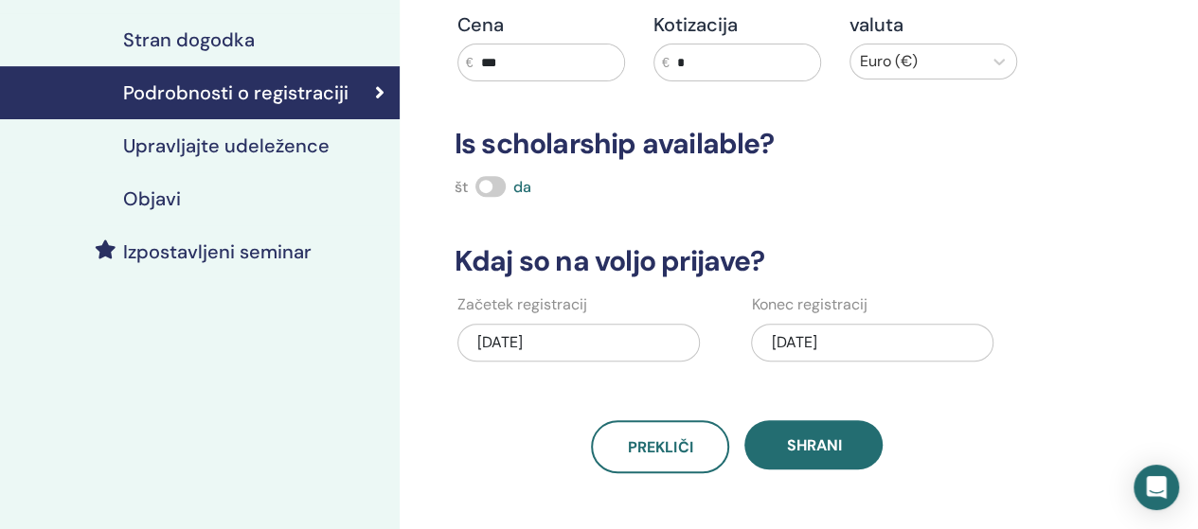
scroll to position [474, 0]
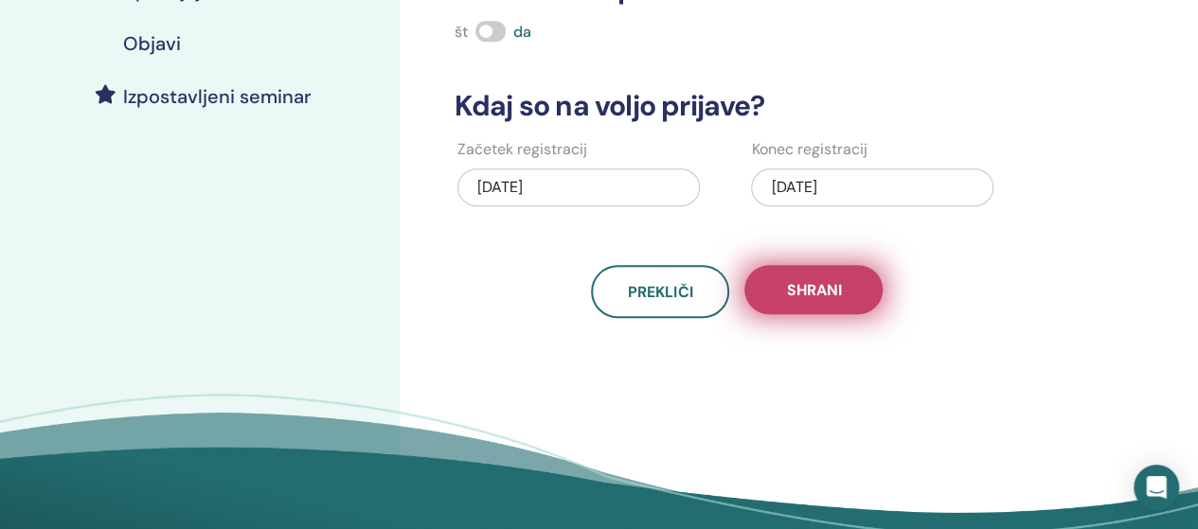
type input "**"
click at [803, 283] on span "Shrani" at bounding box center [813, 290] width 55 height 20
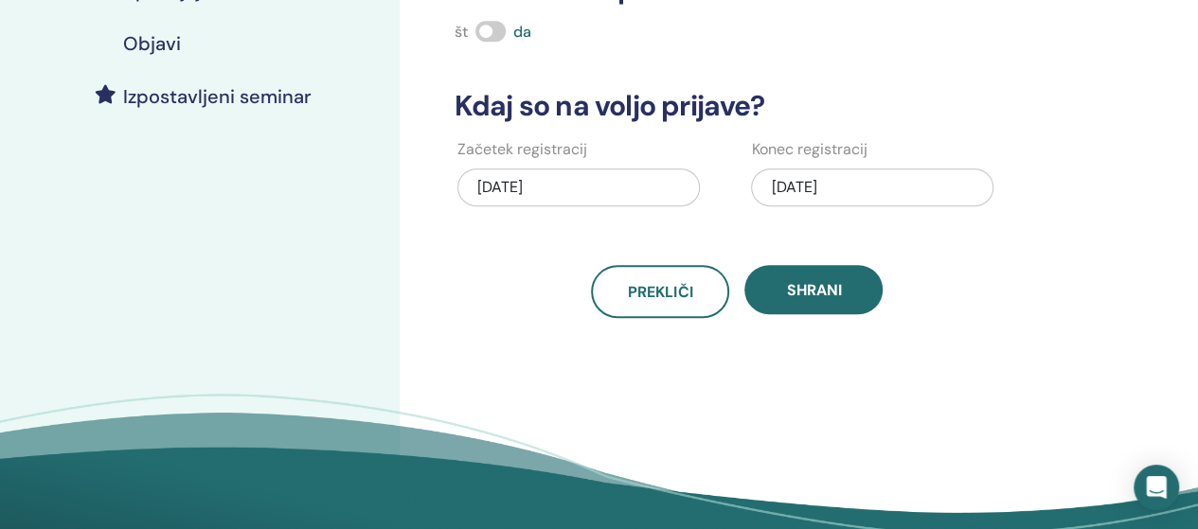
click at [803, 283] on span "Shrani" at bounding box center [813, 290] width 55 height 20
click at [152, 48] on h4 "Objavi" at bounding box center [152, 43] width 58 height 23
